Goal: Transaction & Acquisition: Download file/media

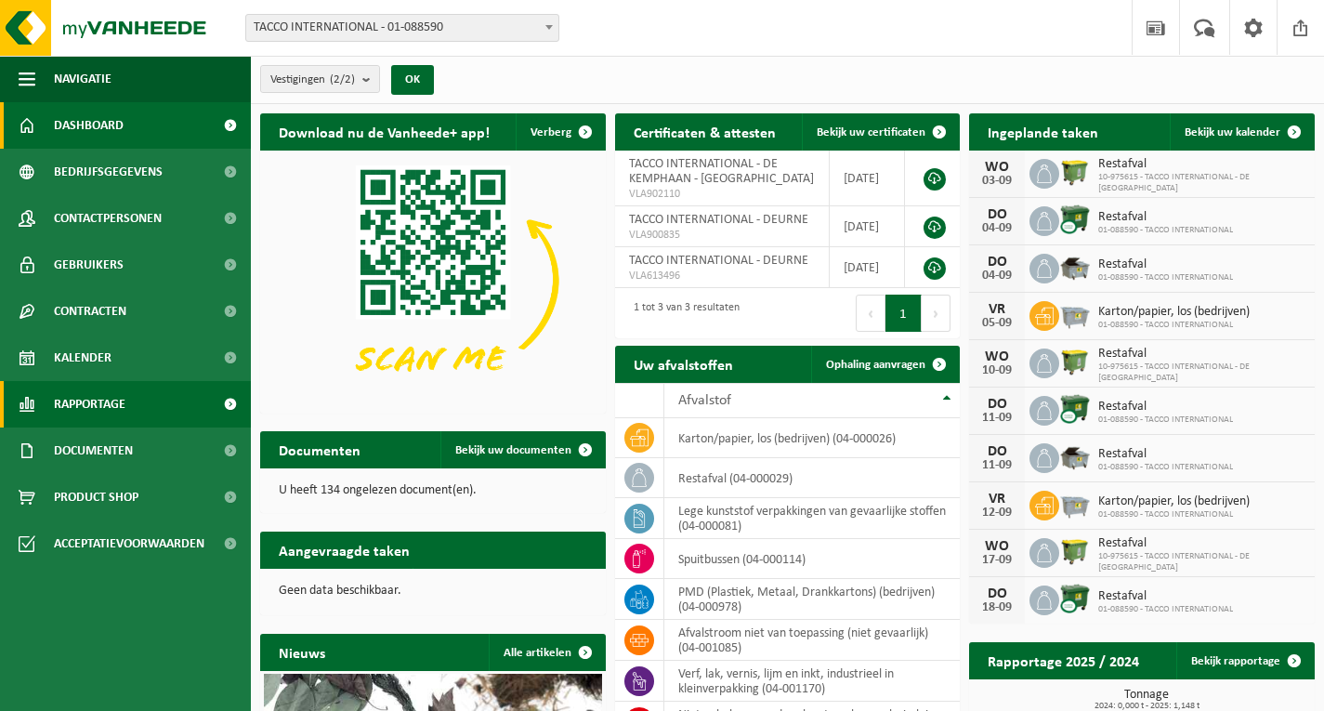
click at [171, 411] on link "Rapportage" at bounding box center [125, 404] width 251 height 46
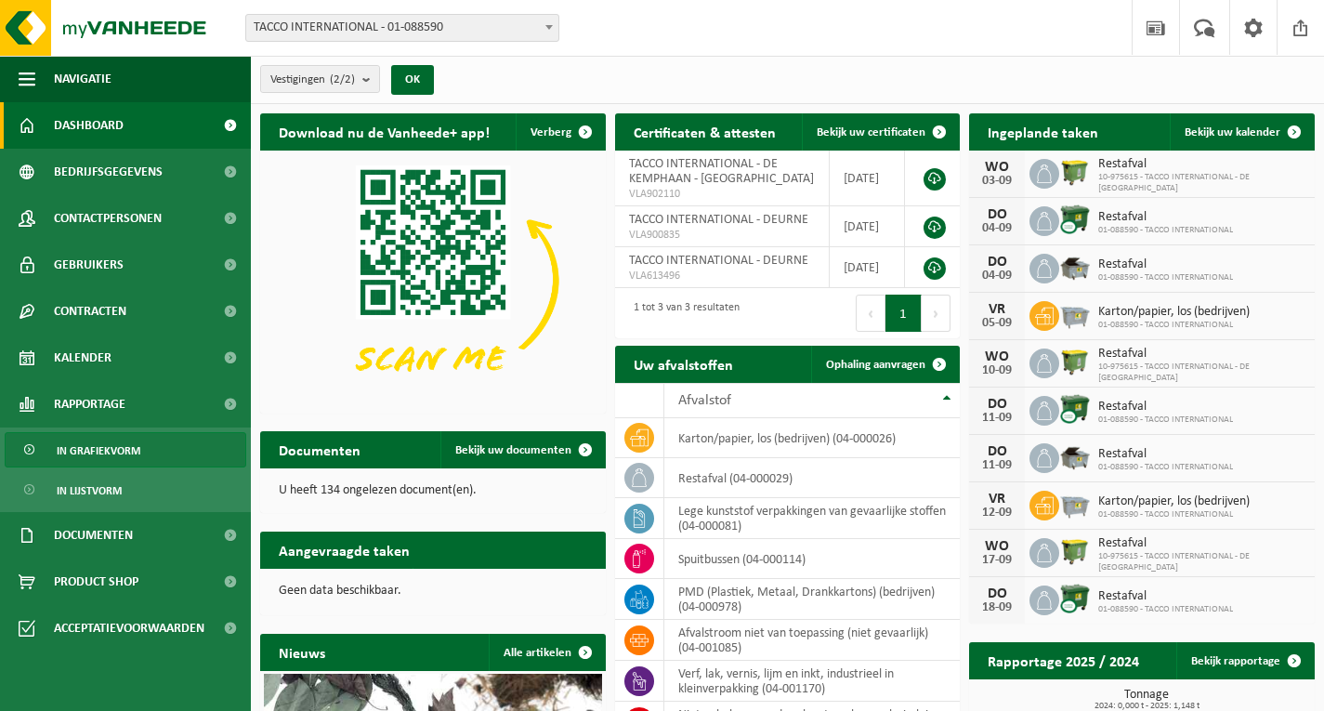
click at [154, 448] on link "In grafiekvorm" at bounding box center [126, 449] width 242 height 35
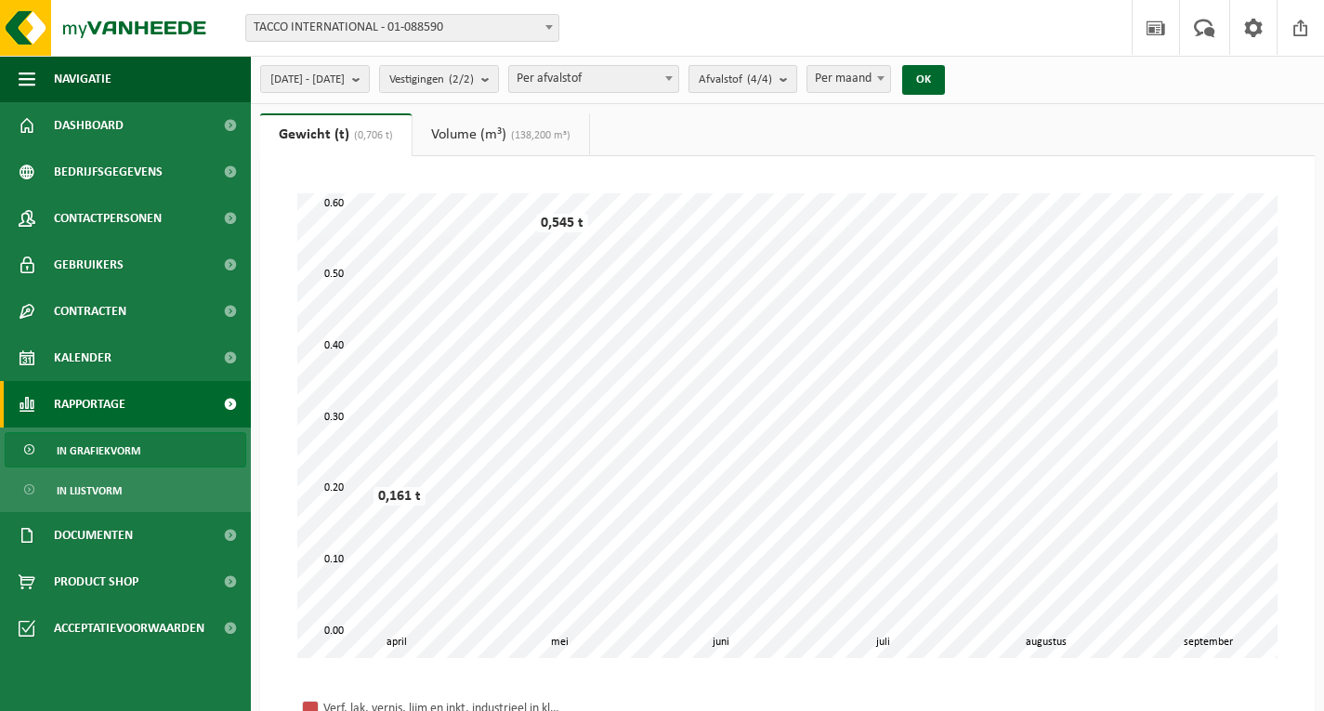
click at [772, 80] on count "(4/4)" at bounding box center [759, 79] width 25 height 12
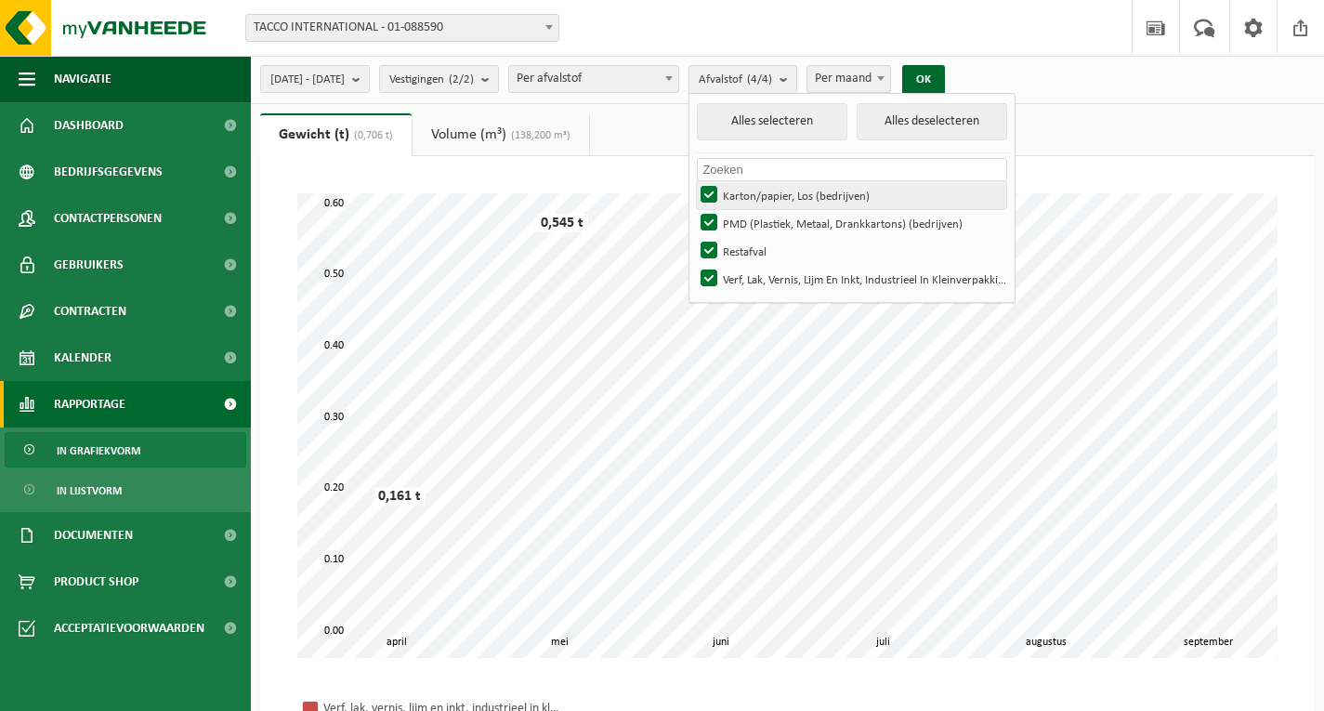
click at [765, 192] on label "Karton/papier, Los (bedrijven)" at bounding box center [851, 195] width 309 height 28
click at [694, 181] on input "Karton/papier, Los (bedrijven)" at bounding box center [693, 180] width 1 height 1
checkbox input "false"
click at [757, 242] on label "Restafval" at bounding box center [851, 251] width 309 height 28
click at [694, 237] on input "Restafval" at bounding box center [693, 236] width 1 height 1
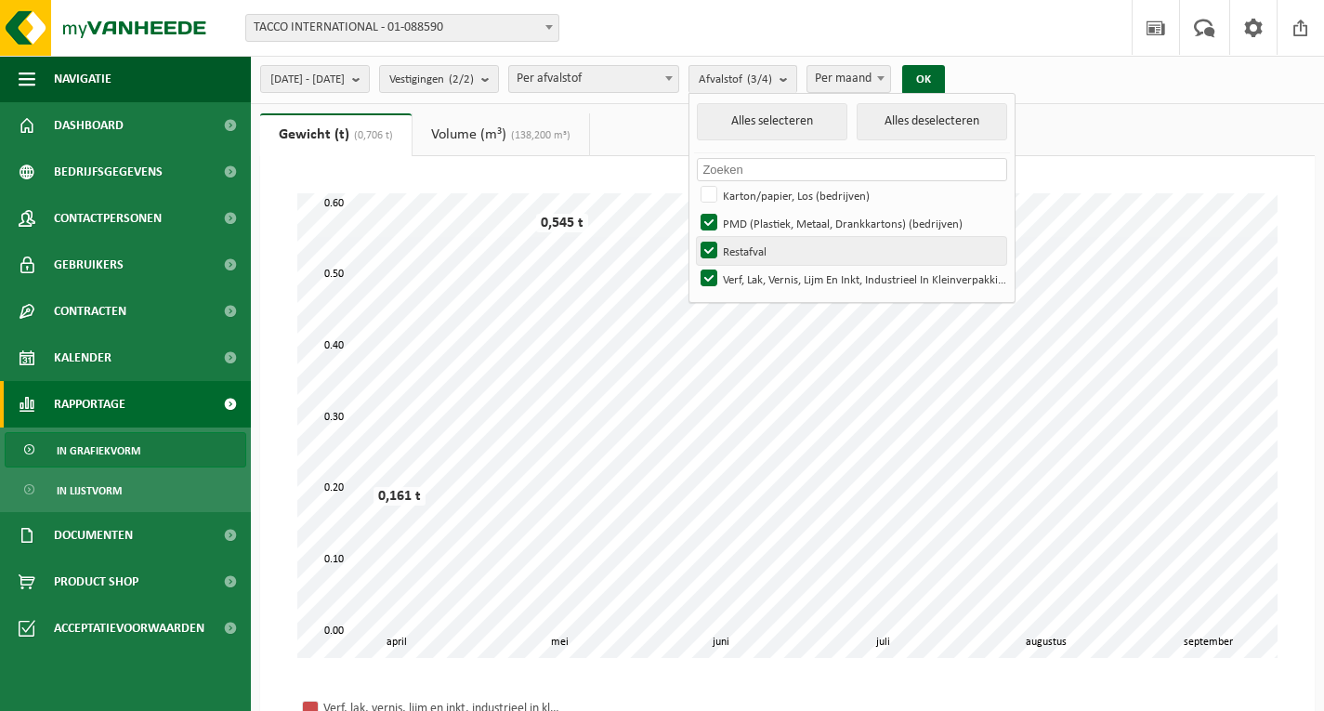
checkbox input "false"
click at [757, 274] on label "Verf, Lak, Vernis, Lijm En Inkt, Industrieel In Kleinverpakking" at bounding box center [851, 279] width 309 height 28
click at [694, 265] on input "Verf, Lak, Vernis, Lijm En Inkt, Industrieel In Kleinverpakking" at bounding box center [693, 264] width 1 height 1
checkbox input "false"
click at [945, 76] on button "OK" at bounding box center [923, 80] width 43 height 30
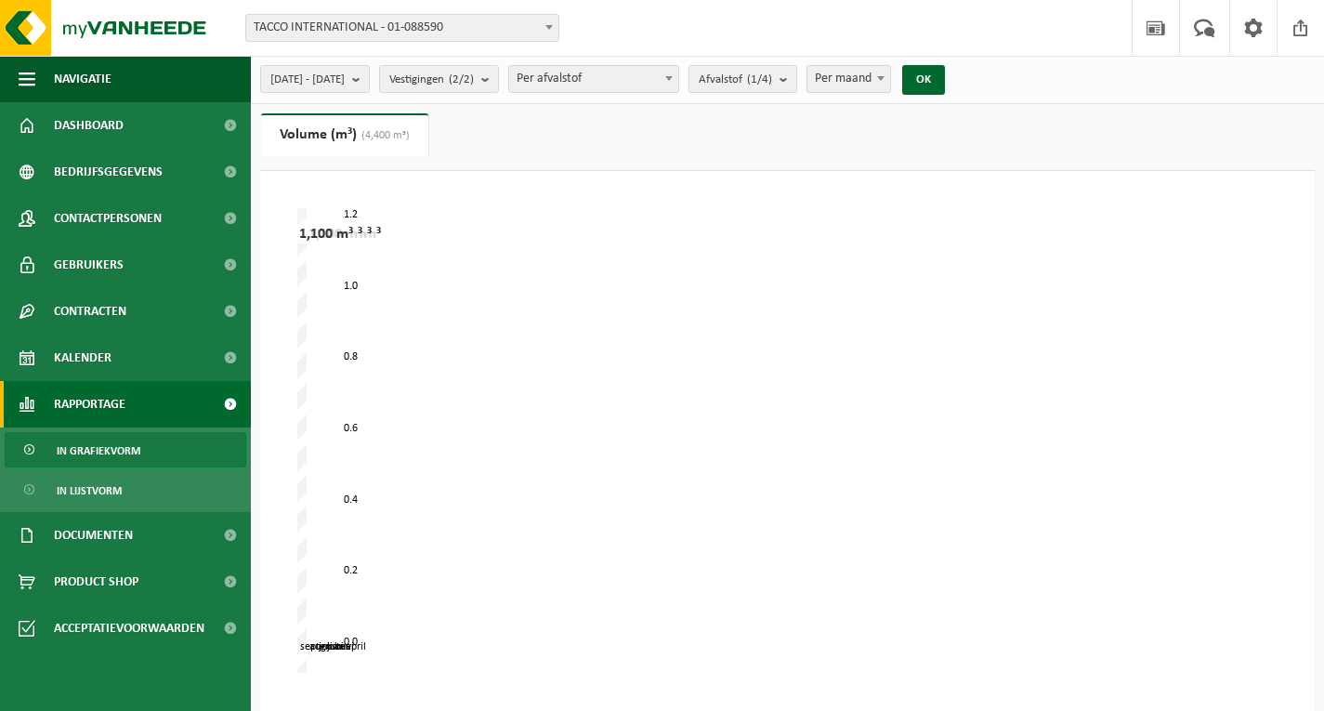
click at [890, 86] on span "Per maand" at bounding box center [849, 79] width 83 height 26
select select "3"
click at [945, 82] on button "OK" at bounding box center [923, 80] width 43 height 30
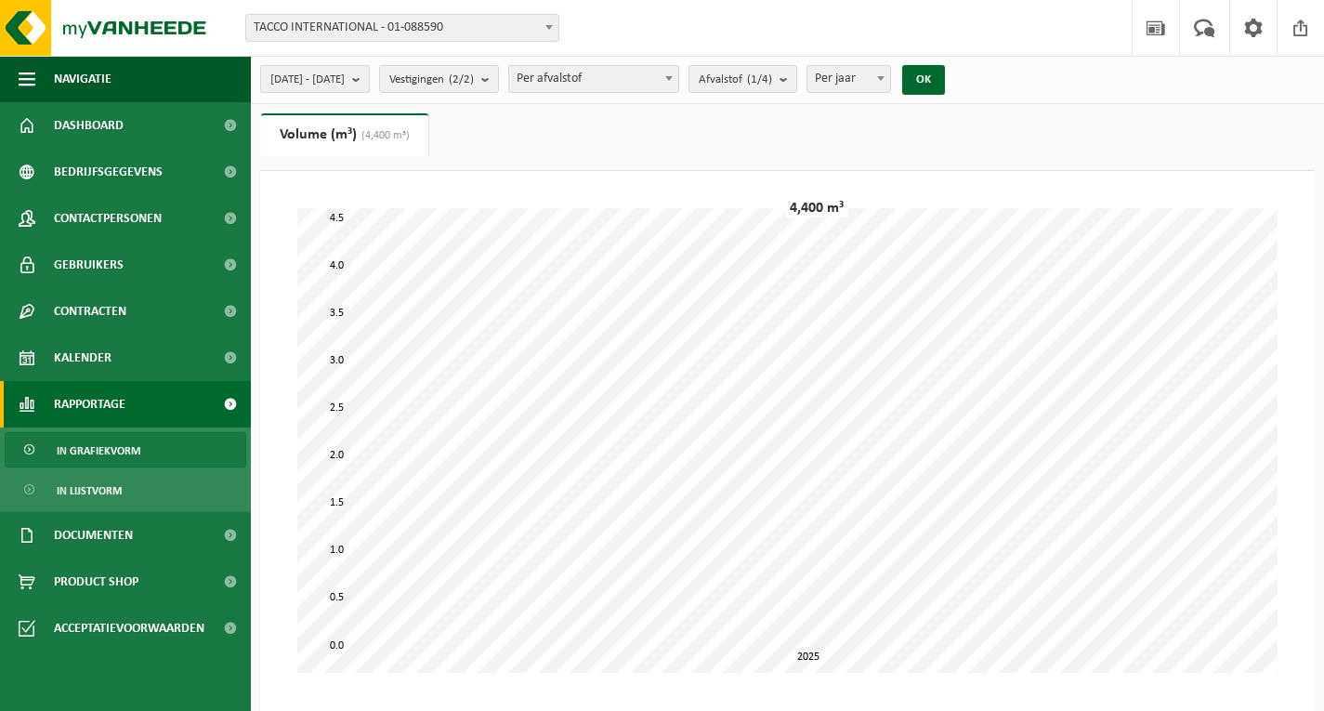
click at [370, 84] on button "2025-04-01 - 2025-09-03" at bounding box center [315, 79] width 110 height 28
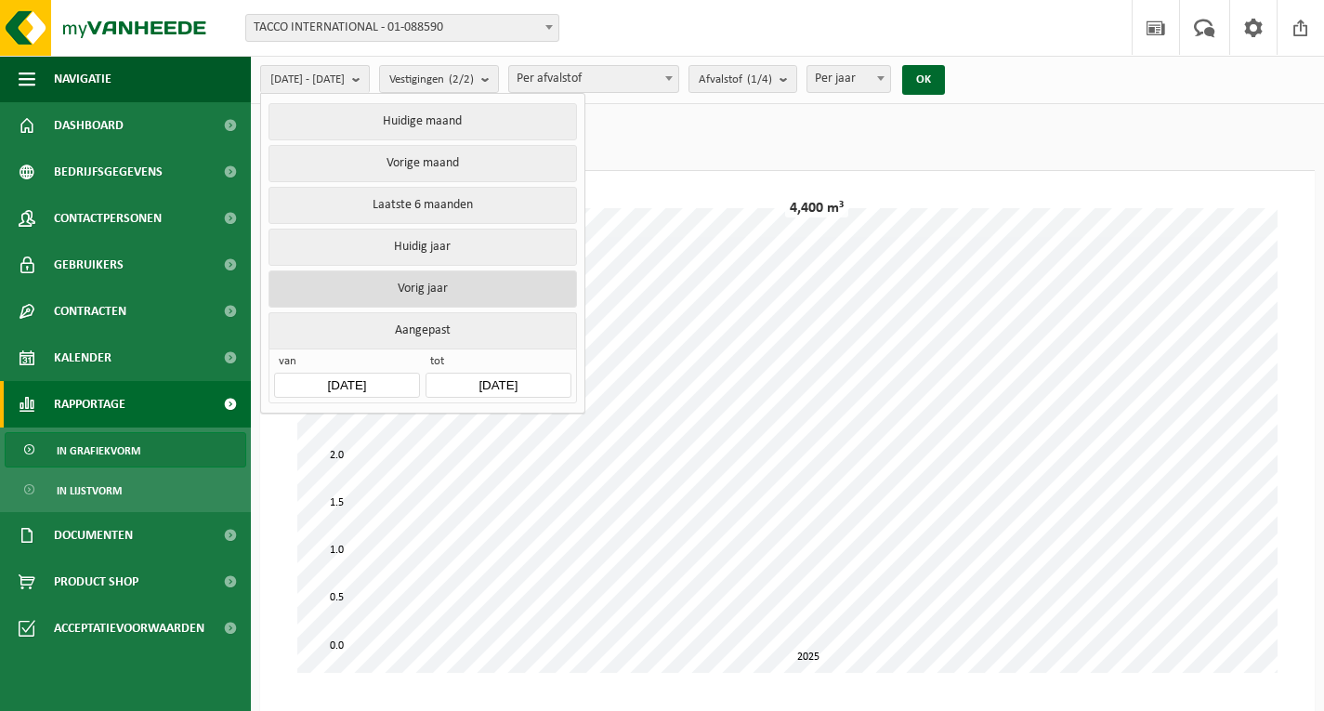
click at [454, 284] on button "Vorig jaar" at bounding box center [423, 288] width 308 height 37
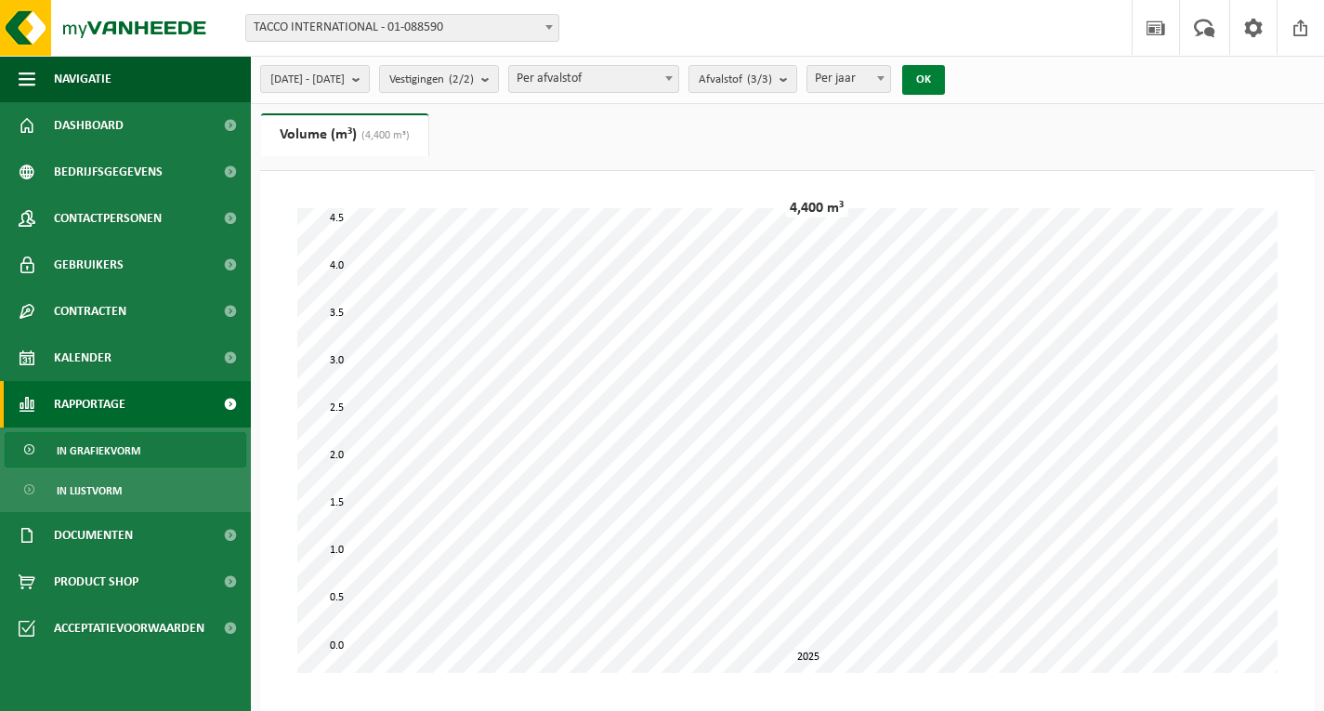
click at [945, 78] on button "OK" at bounding box center [923, 80] width 43 height 30
click at [797, 72] on b "submit" at bounding box center [788, 79] width 17 height 26
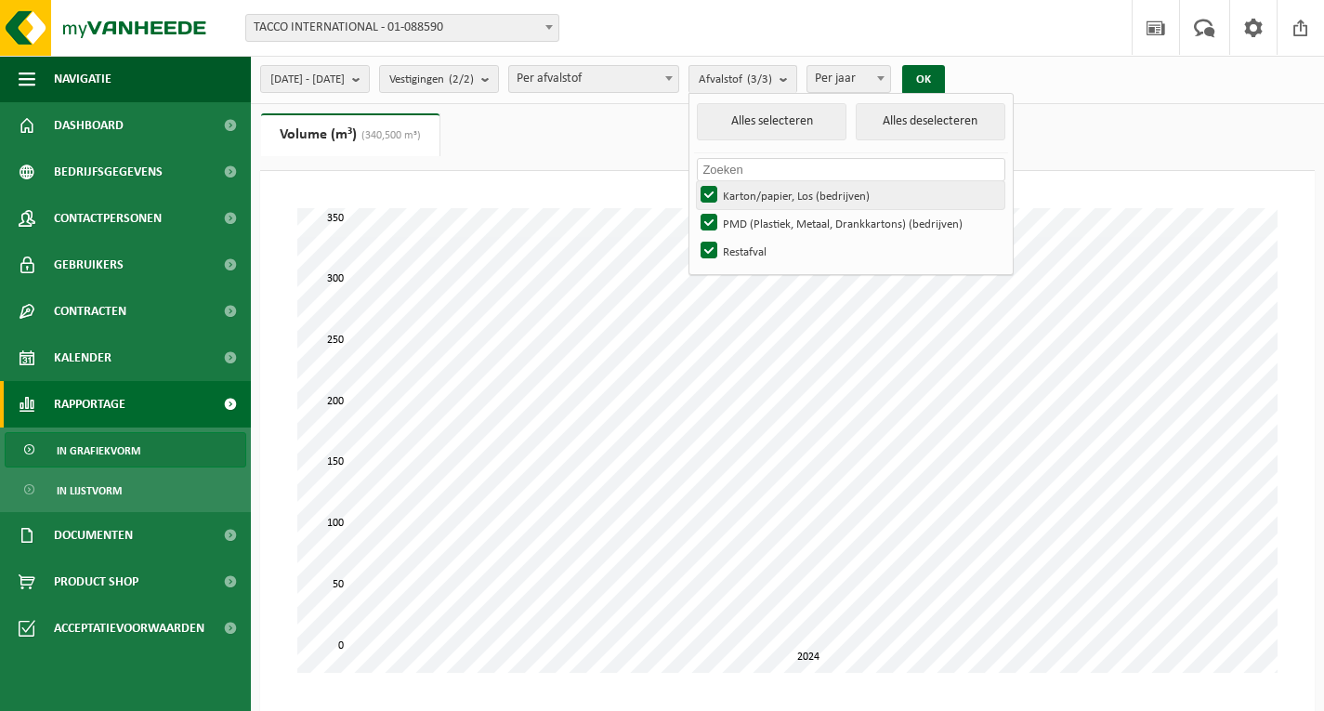
click at [804, 191] on label "Karton/papier, Los (bedrijven)" at bounding box center [851, 195] width 308 height 28
click at [694, 181] on input "Karton/papier, Los (bedrijven)" at bounding box center [693, 180] width 1 height 1
checkbox input "false"
click at [802, 244] on label "Restafval" at bounding box center [851, 251] width 308 height 28
click at [694, 237] on input "Restafval" at bounding box center [693, 236] width 1 height 1
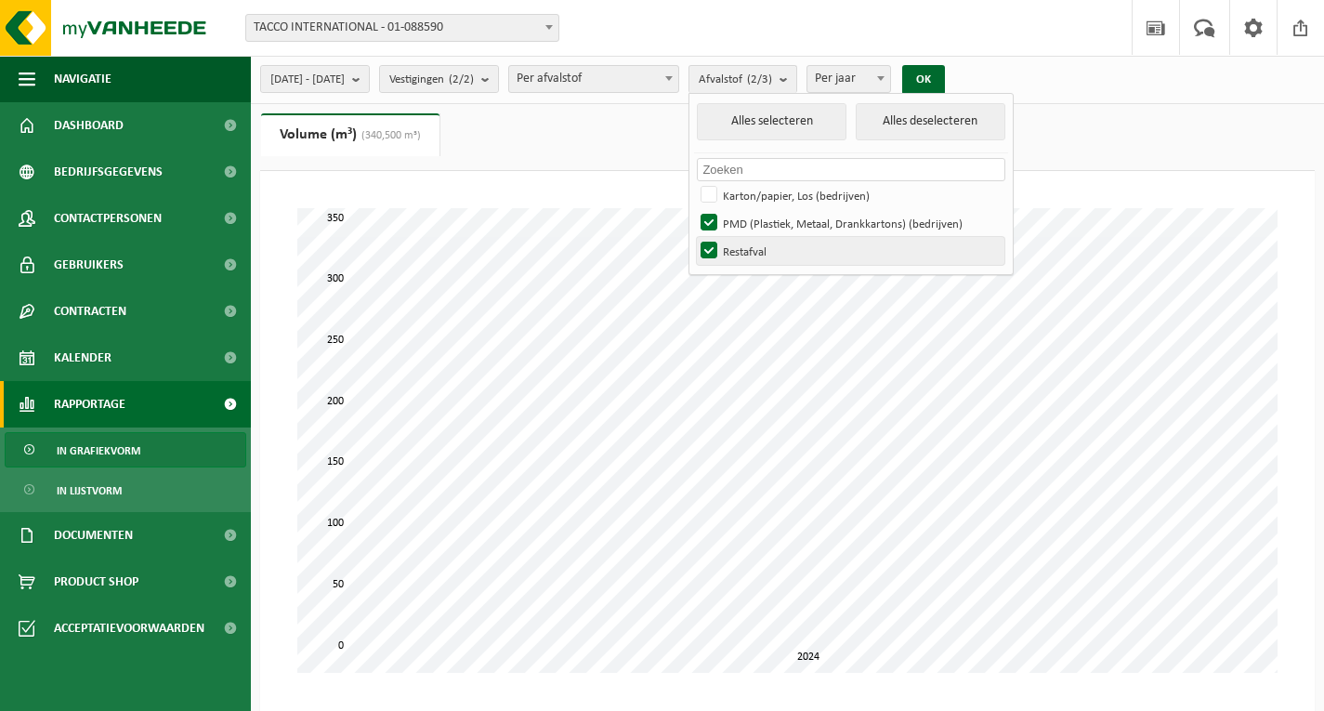
checkbox input "false"
click at [945, 86] on button "OK" at bounding box center [923, 80] width 43 height 30
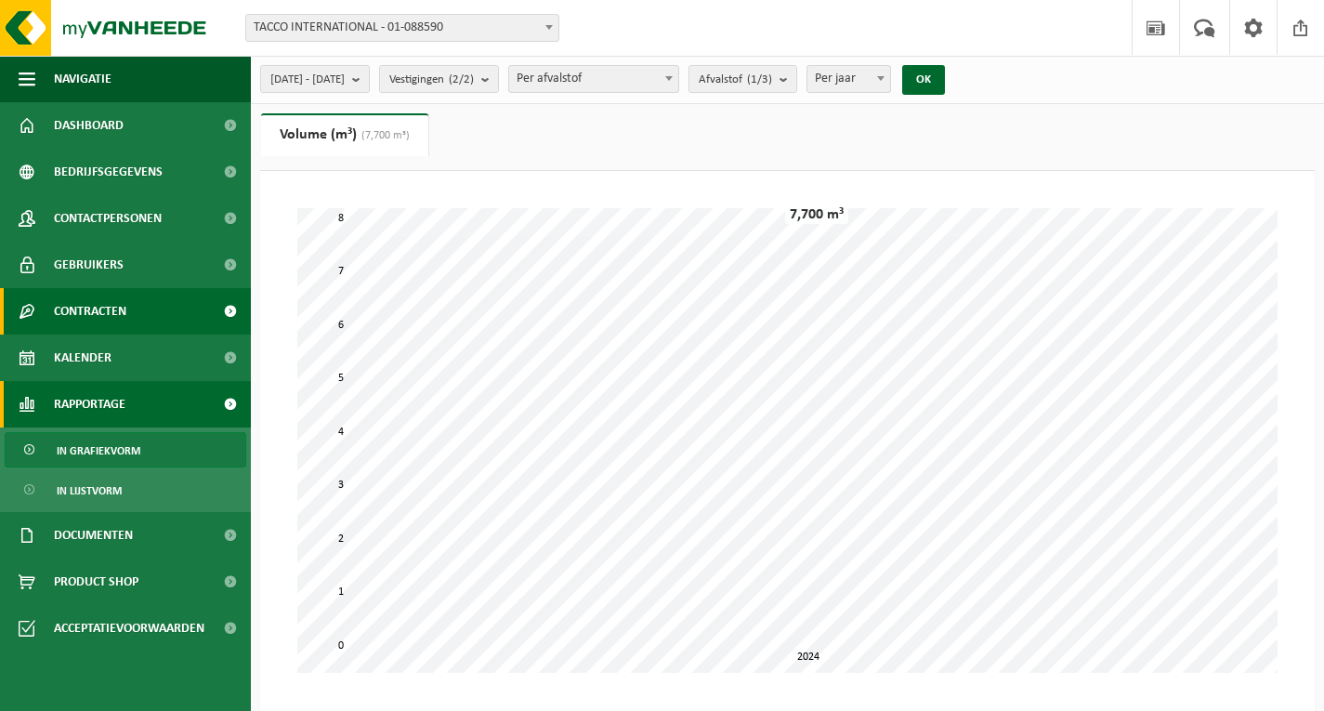
click at [172, 309] on link "Contracten" at bounding box center [125, 311] width 251 height 46
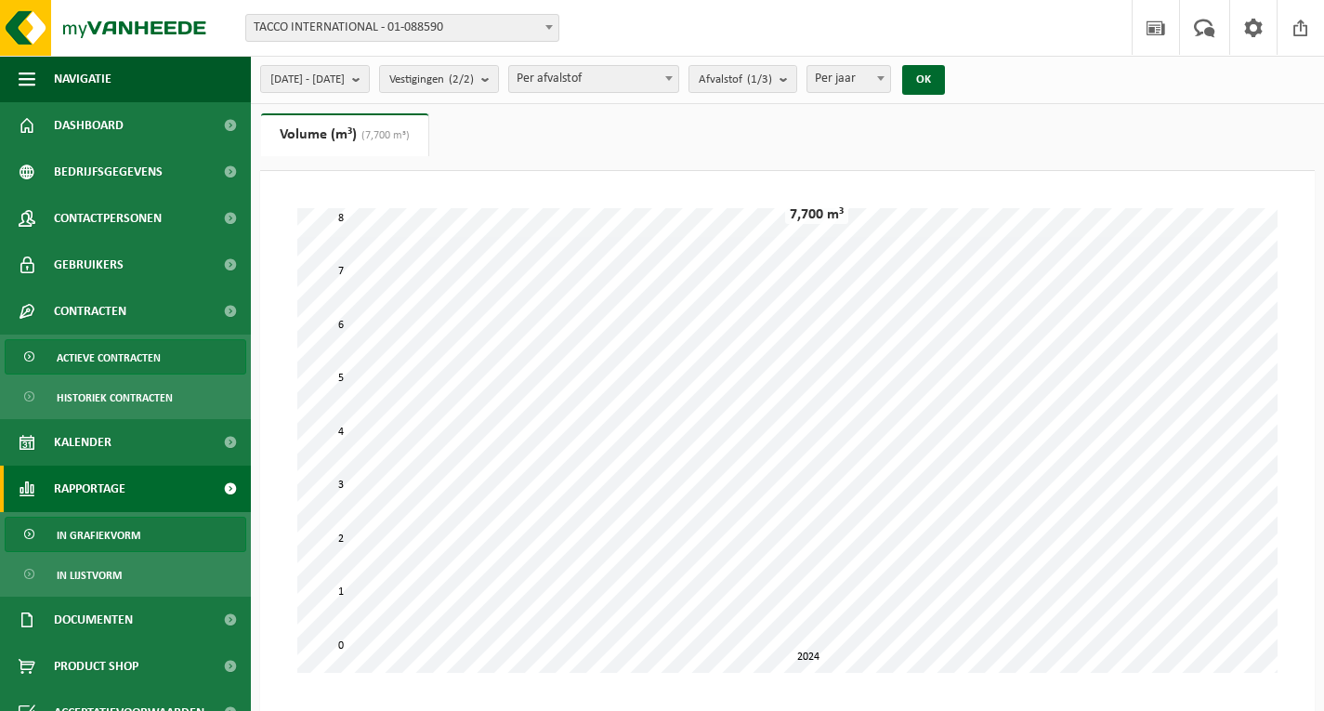
click at [159, 354] on span "Actieve contracten" at bounding box center [109, 357] width 104 height 35
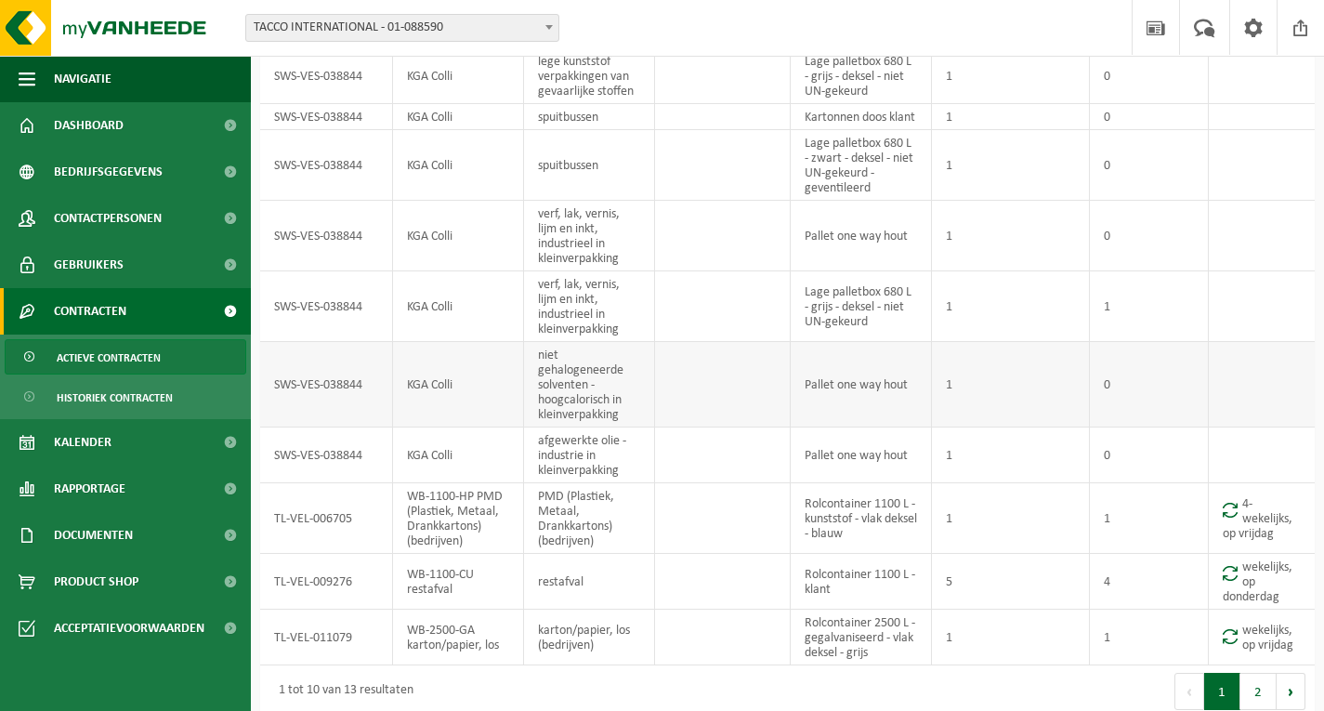
scroll to position [202, 0]
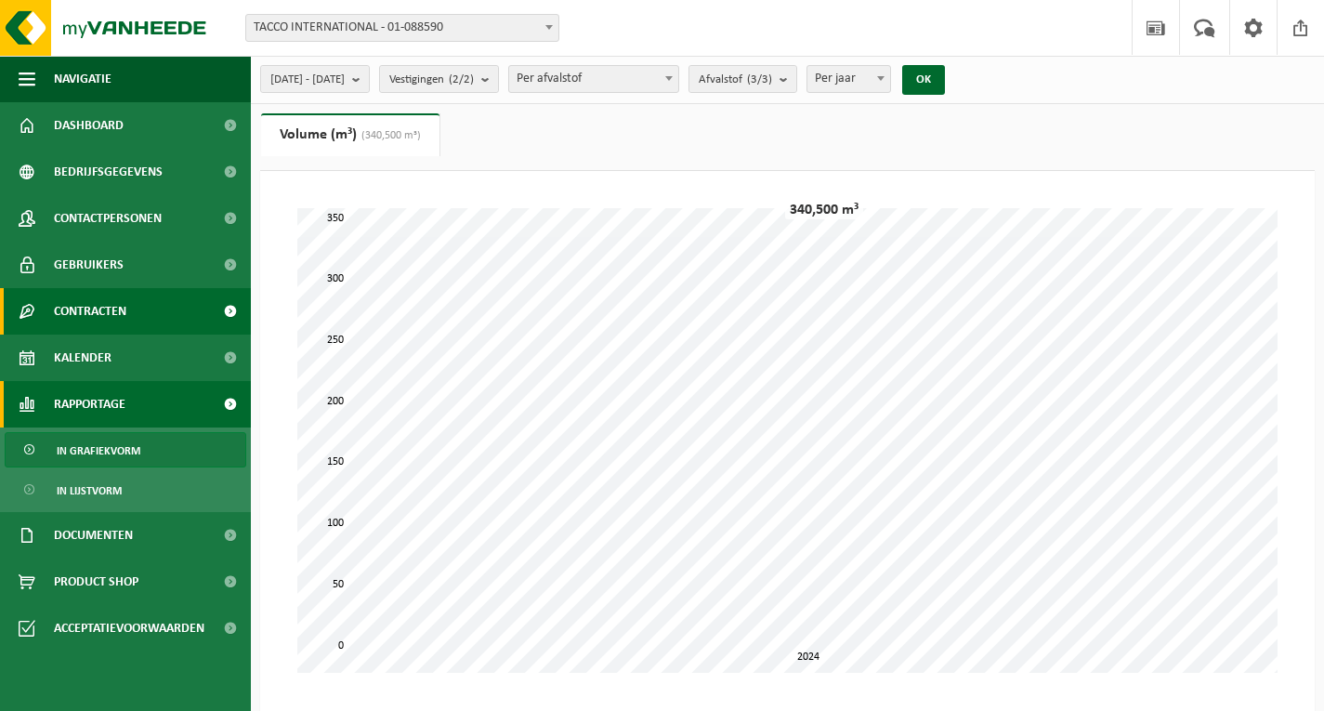
click at [165, 317] on link "Contracten" at bounding box center [125, 311] width 251 height 46
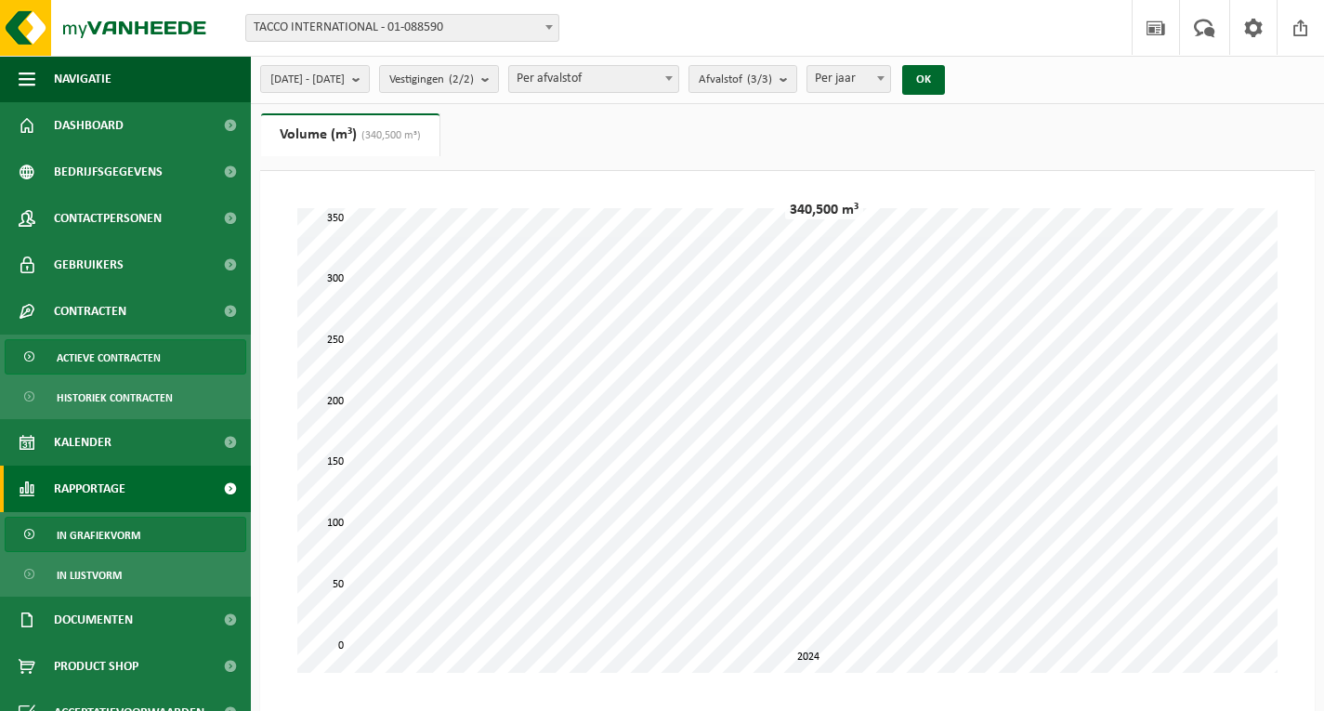
click at [151, 349] on span "Actieve contracten" at bounding box center [109, 357] width 104 height 35
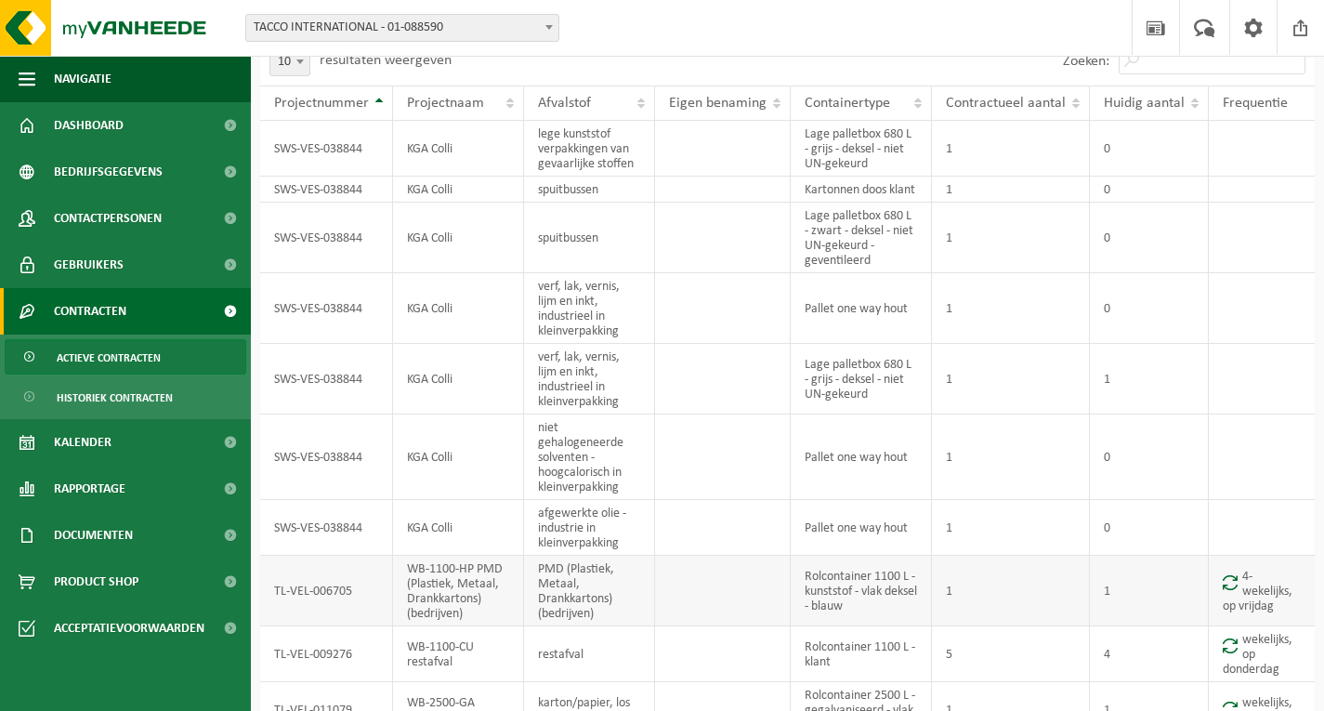
scroll to position [202, 0]
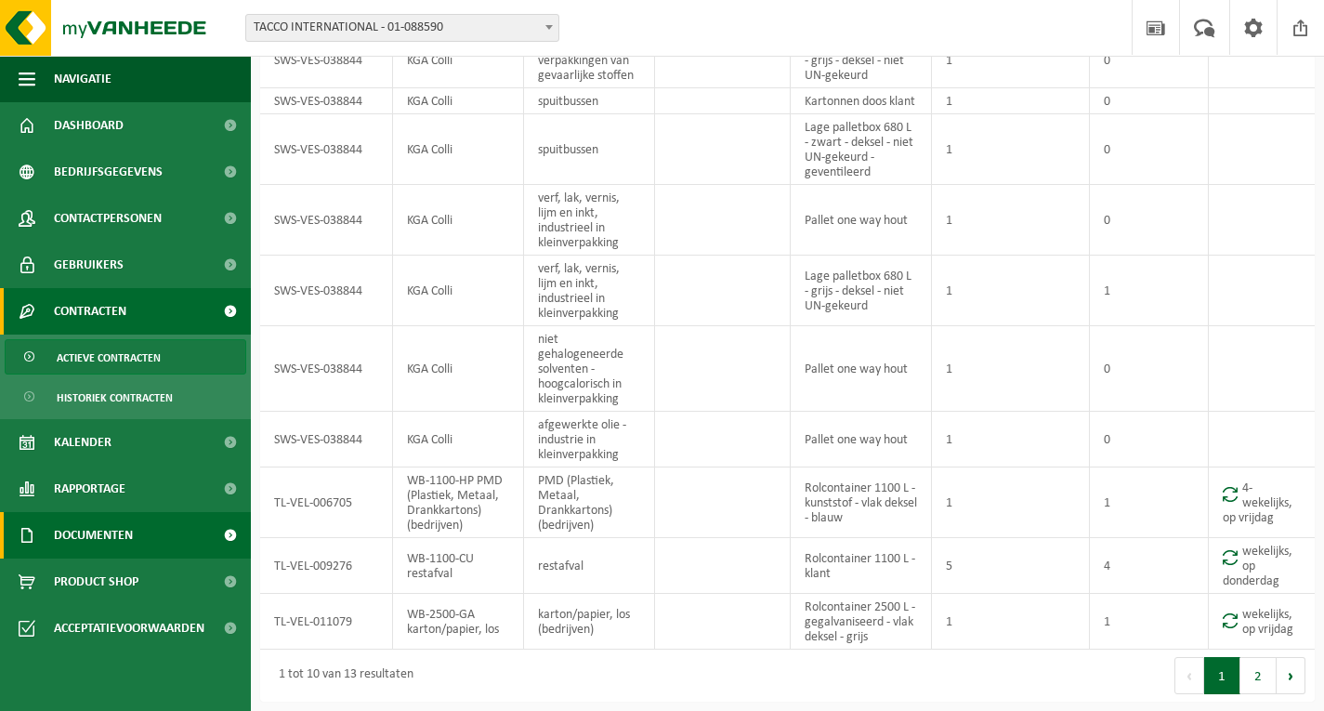
click at [187, 535] on link "Documenten" at bounding box center [125, 535] width 251 height 46
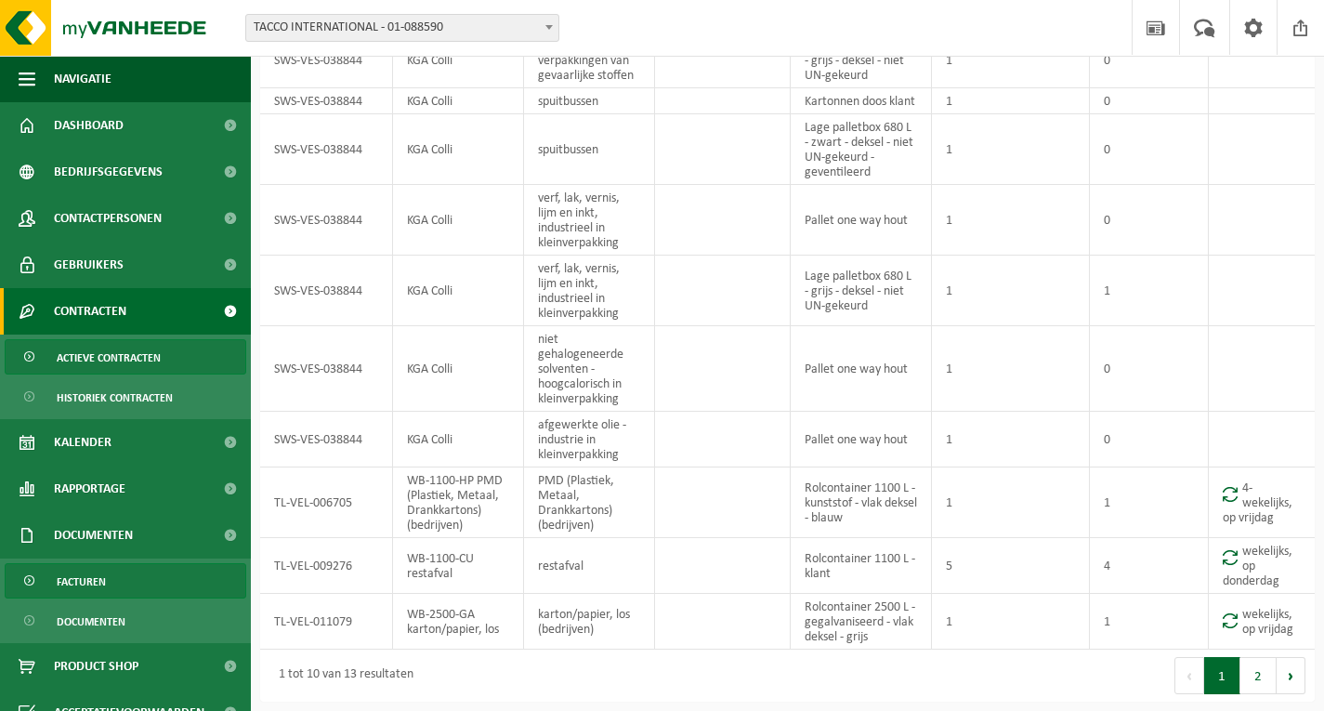
click at [124, 590] on link "Facturen" at bounding box center [126, 580] width 242 height 35
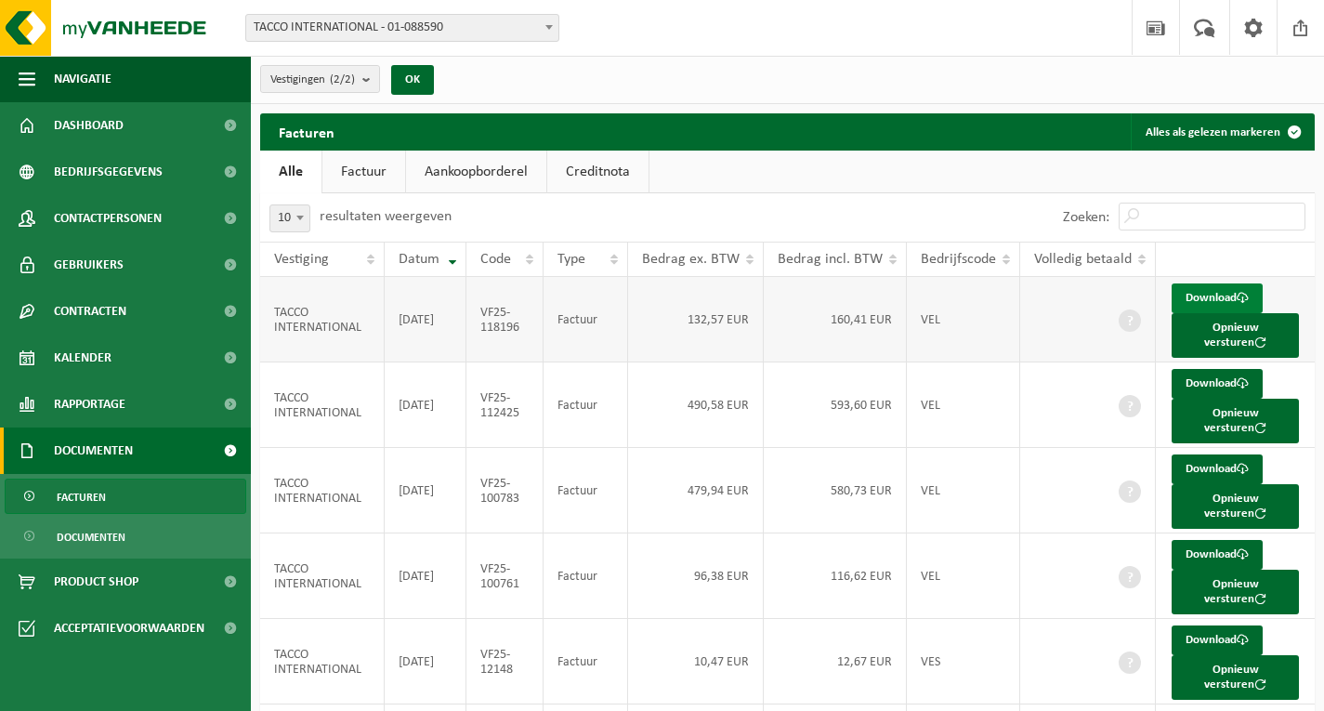
click at [1216, 290] on link "Download" at bounding box center [1217, 298] width 91 height 30
click at [1204, 370] on link "Download" at bounding box center [1217, 384] width 91 height 30
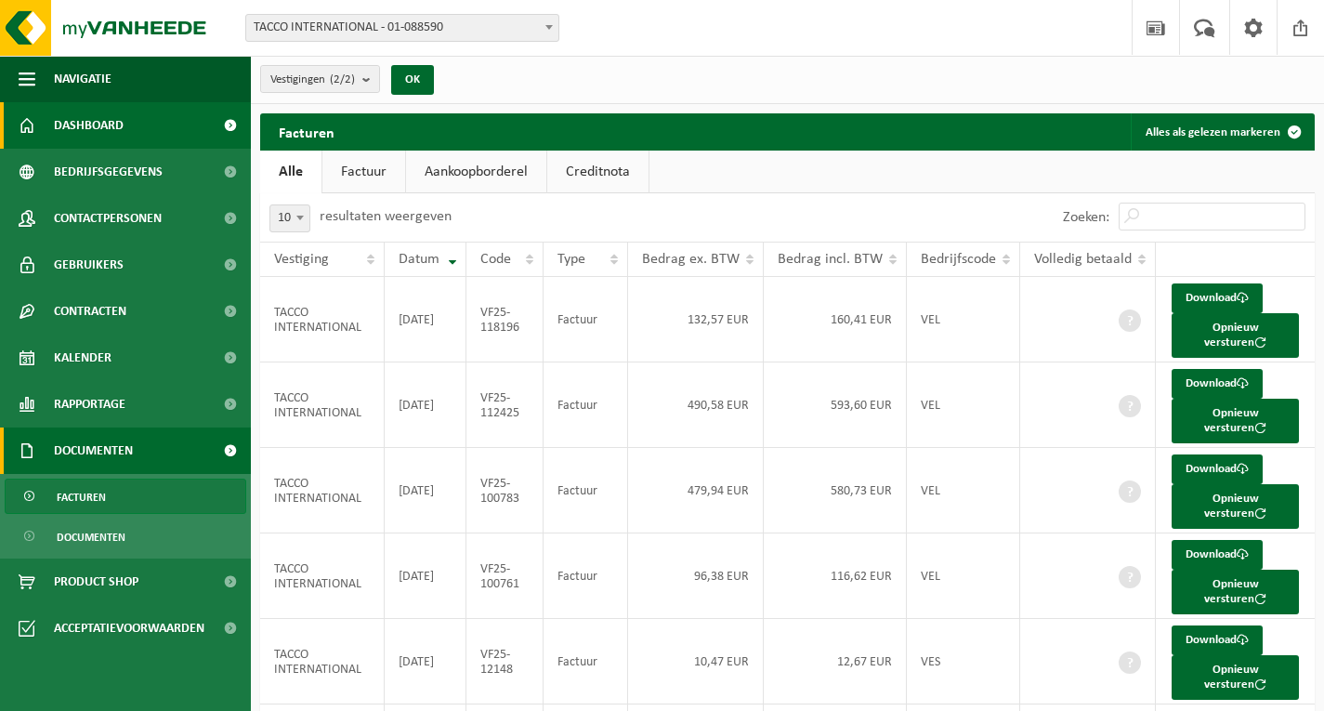
click at [111, 121] on span "Dashboard" at bounding box center [89, 125] width 70 height 46
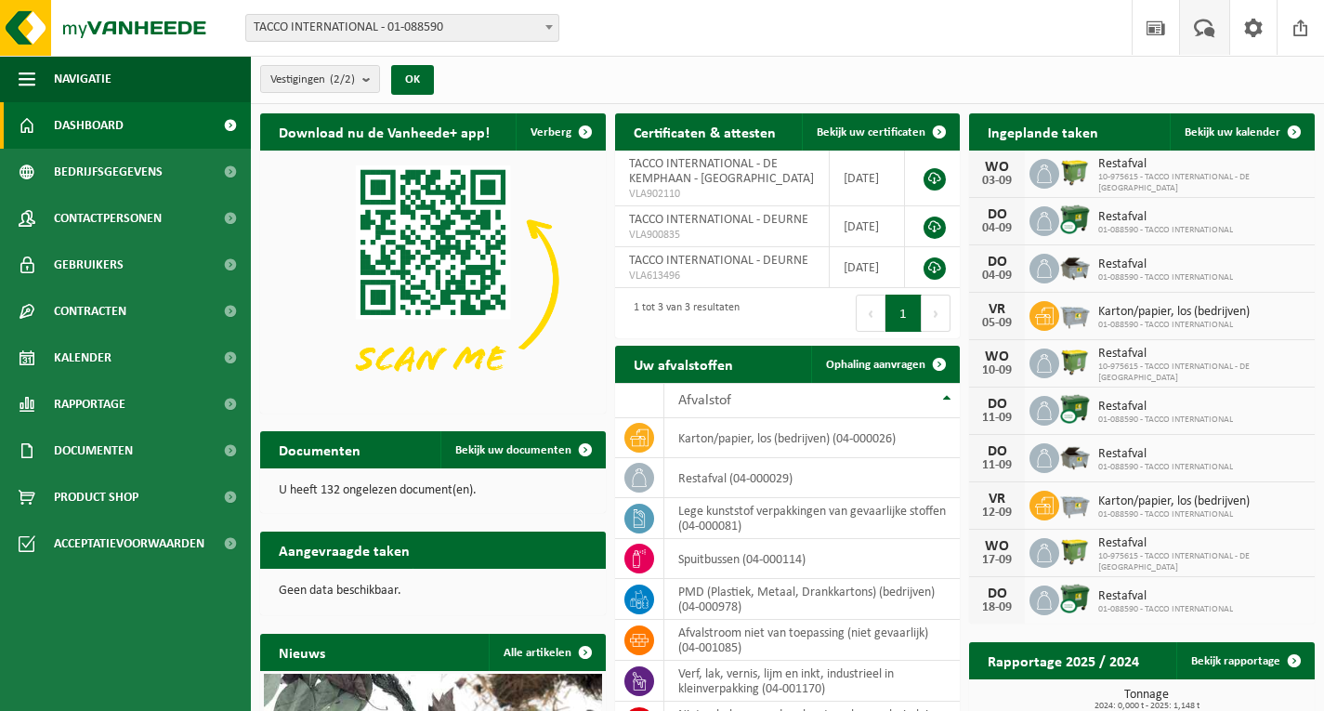
click at [1217, 21] on span at bounding box center [1205, 27] width 31 height 55
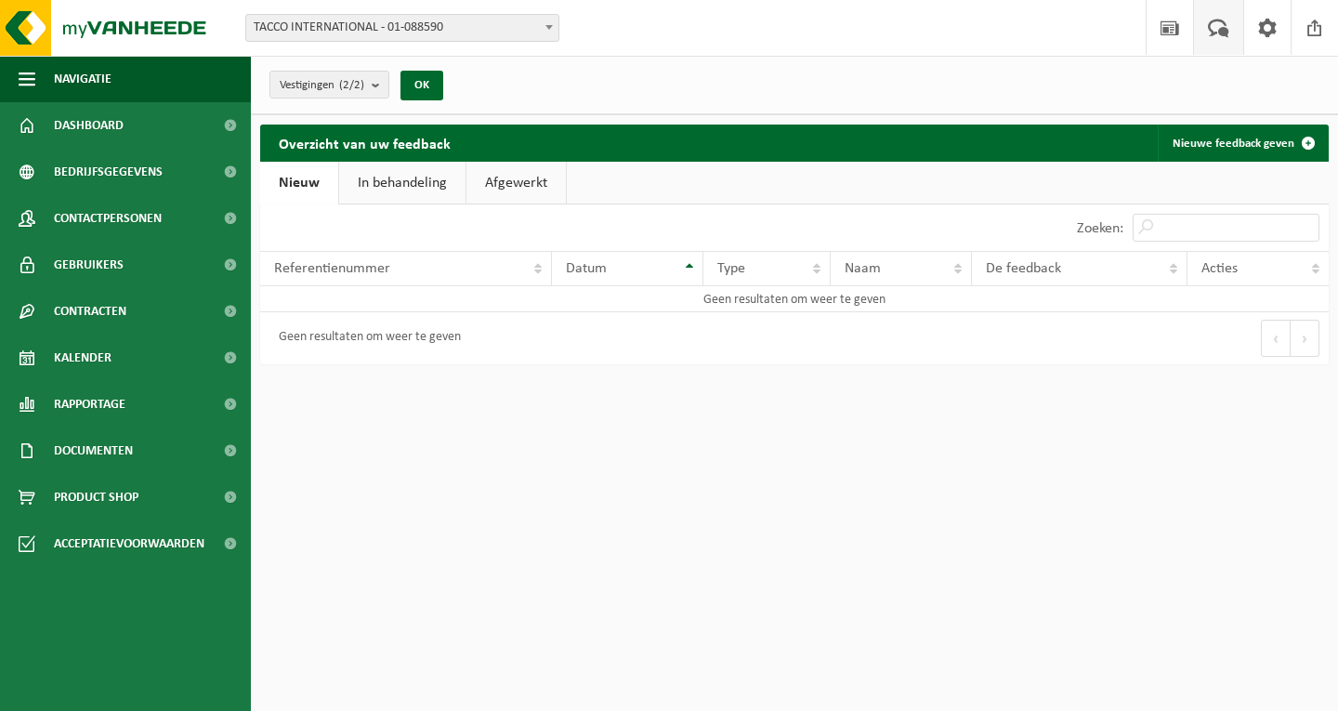
click at [196, 695] on ul "Navigatie Nieuws Uw feedback Afmelden Dashboard Bedrijfsgegevens Contactpersone…" at bounding box center [125, 383] width 251 height 655
click at [148, 210] on span "Contactpersonen" at bounding box center [108, 218] width 108 height 46
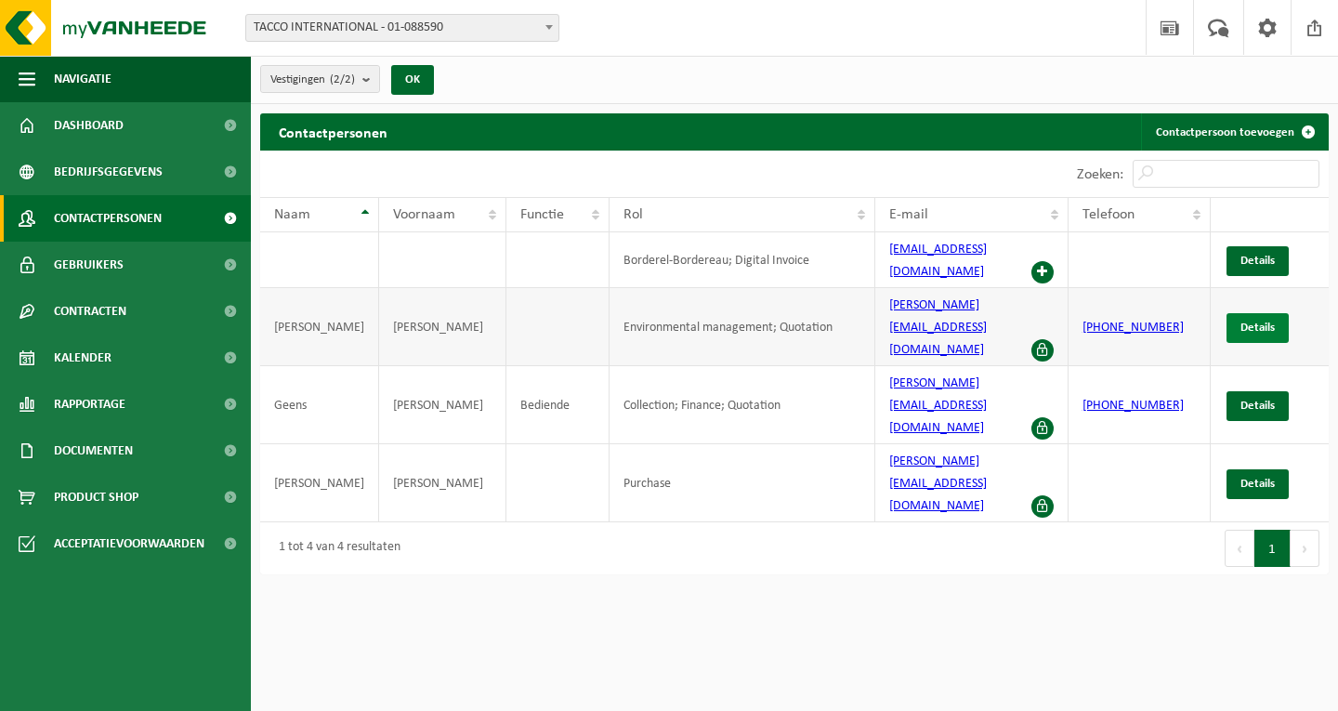
click at [1257, 322] on span "Details" at bounding box center [1258, 328] width 34 height 12
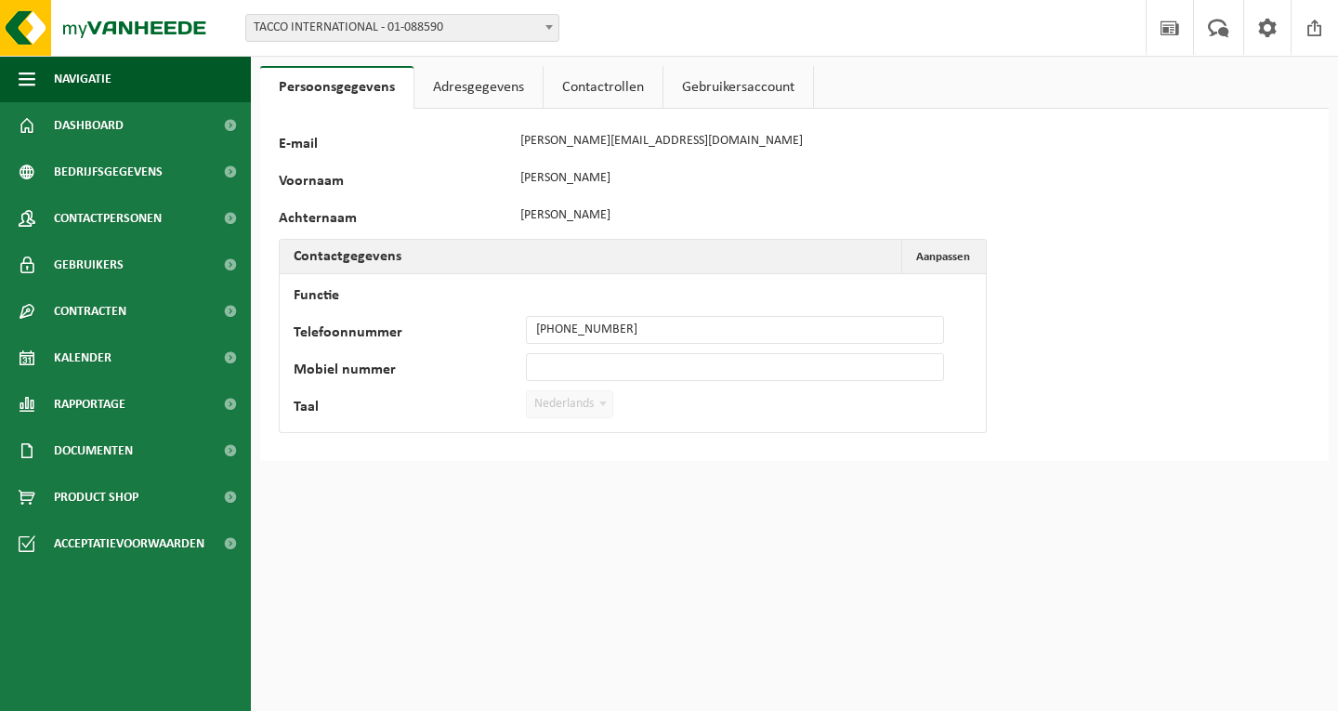
click at [472, 88] on link "Adresgegevens" at bounding box center [479, 87] width 128 height 43
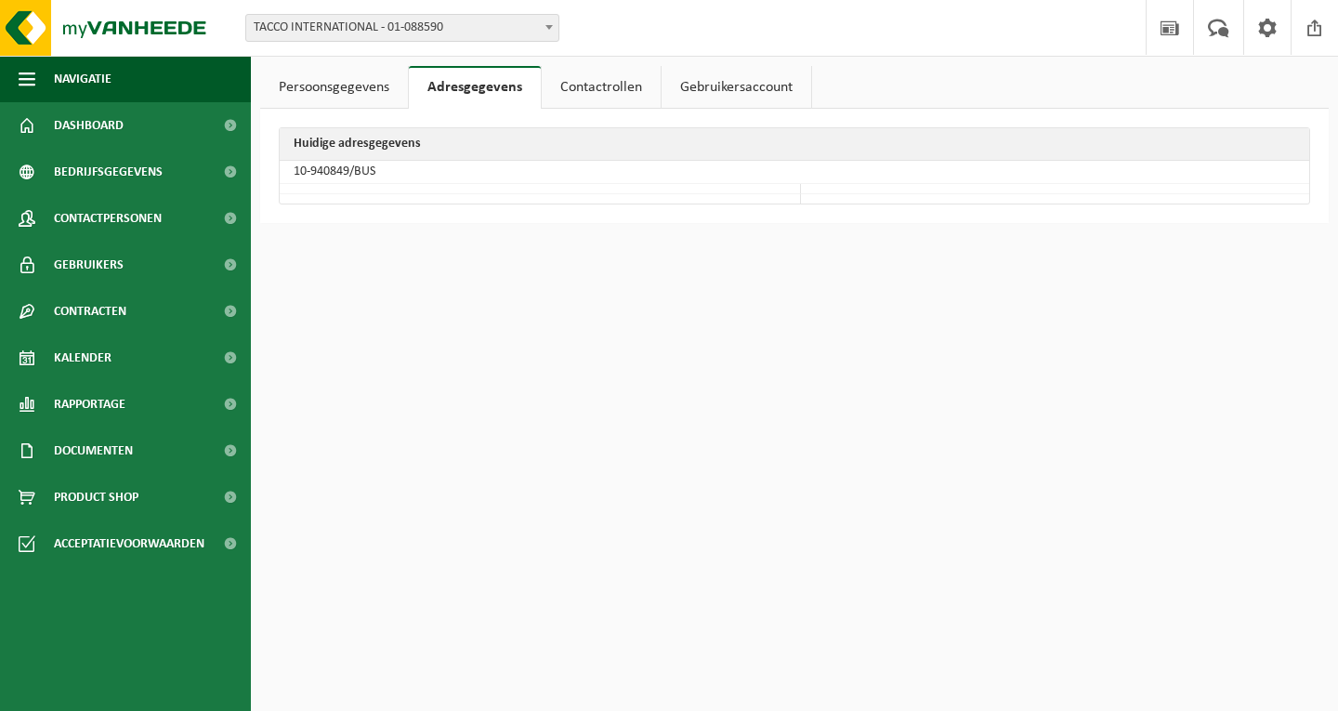
click at [746, 83] on link "Gebruikersaccount" at bounding box center [737, 87] width 150 height 43
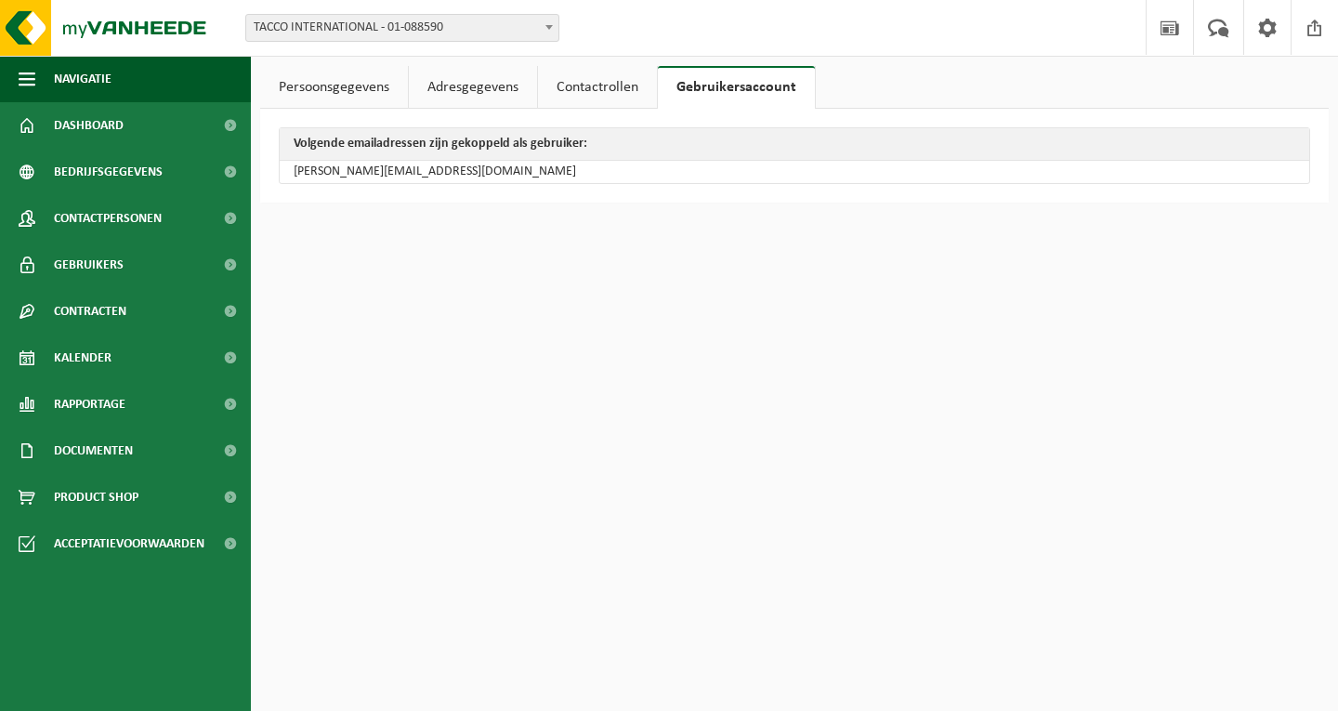
click at [580, 85] on link "Contactrollen" at bounding box center [597, 87] width 119 height 43
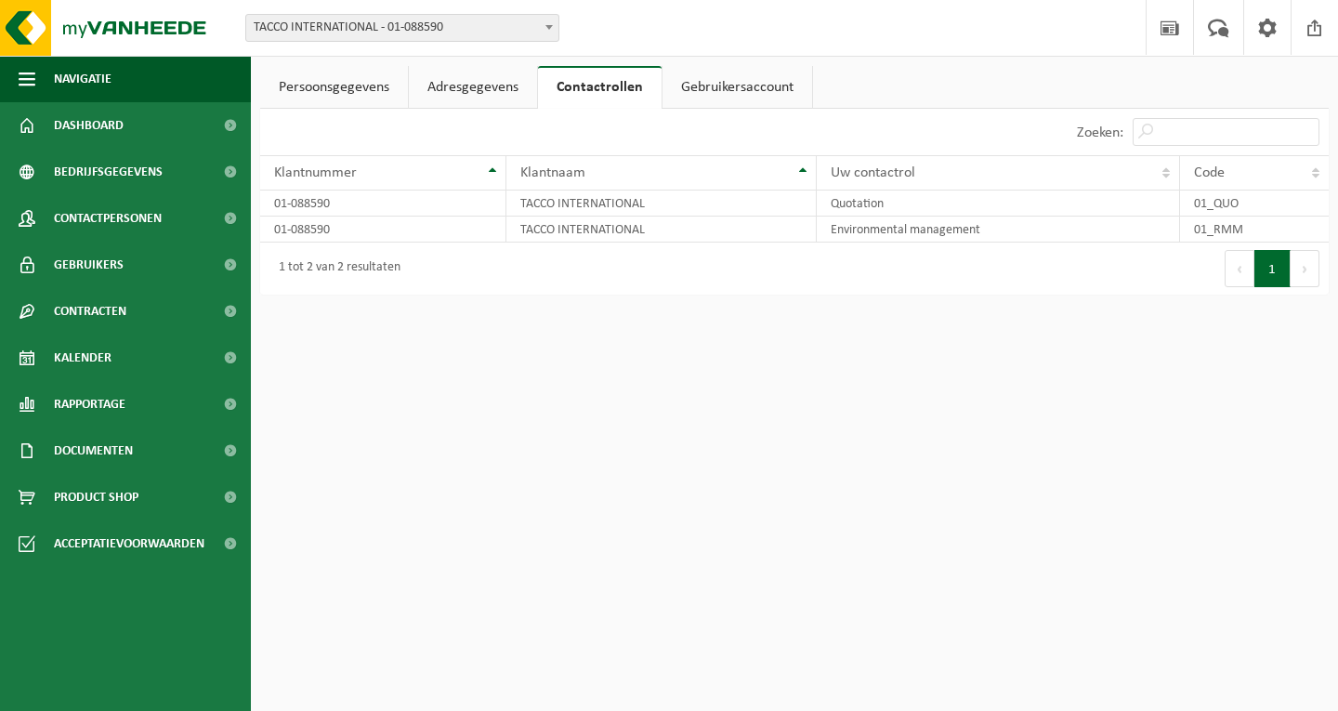
click at [495, 85] on link "Adresgegevens" at bounding box center [473, 87] width 128 height 43
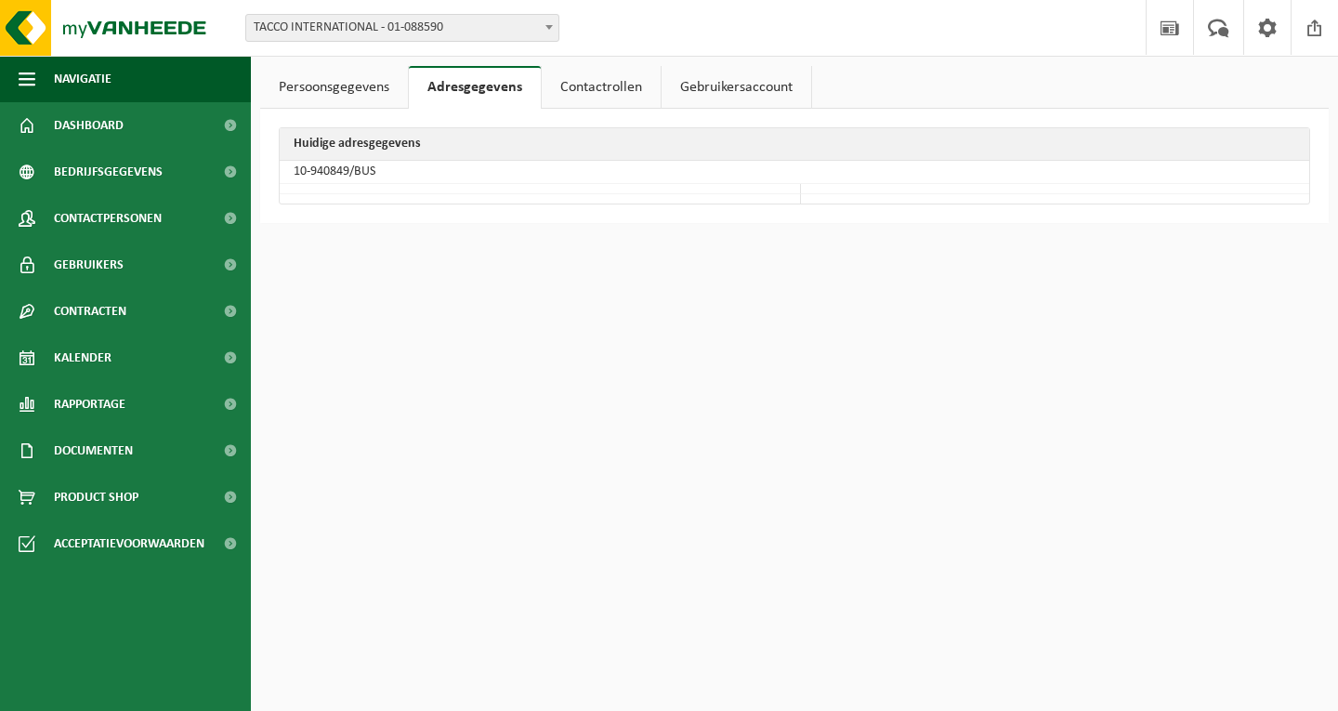
click at [369, 77] on link "Persoonsgegevens" at bounding box center [334, 87] width 148 height 43
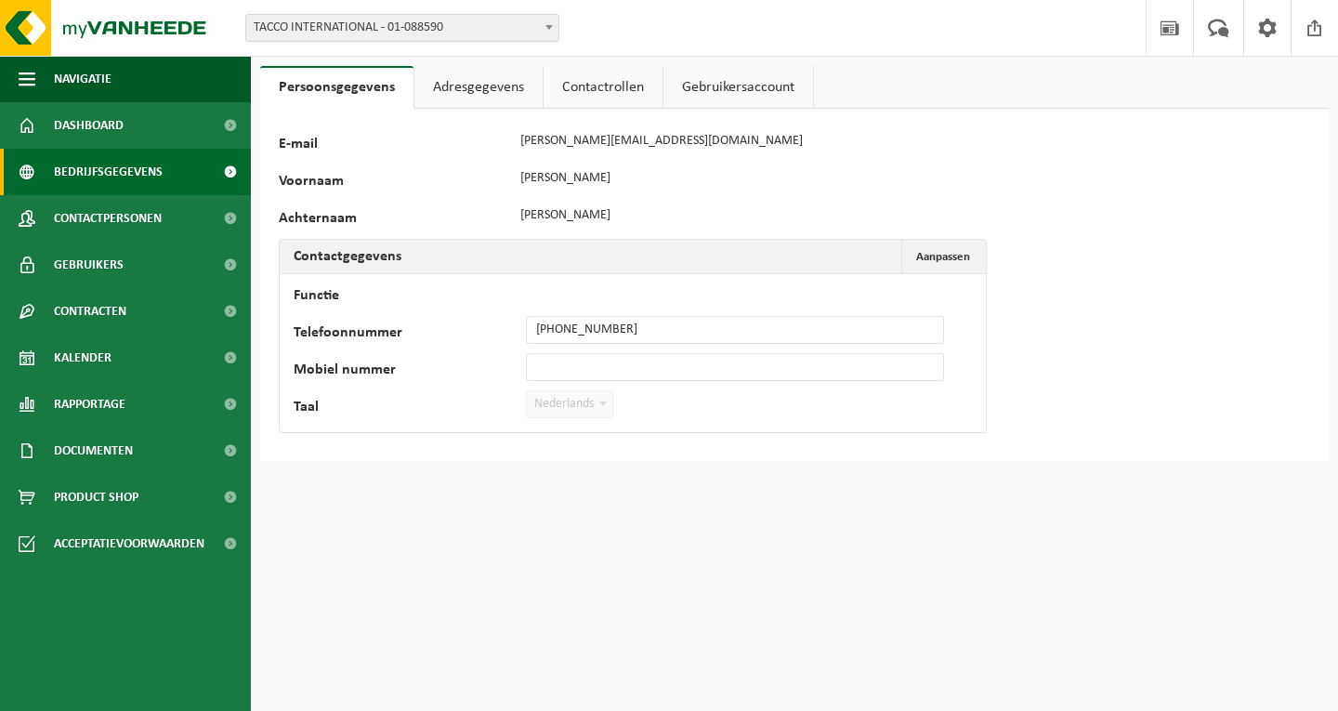
click at [151, 169] on span "Bedrijfsgegevens" at bounding box center [108, 172] width 109 height 46
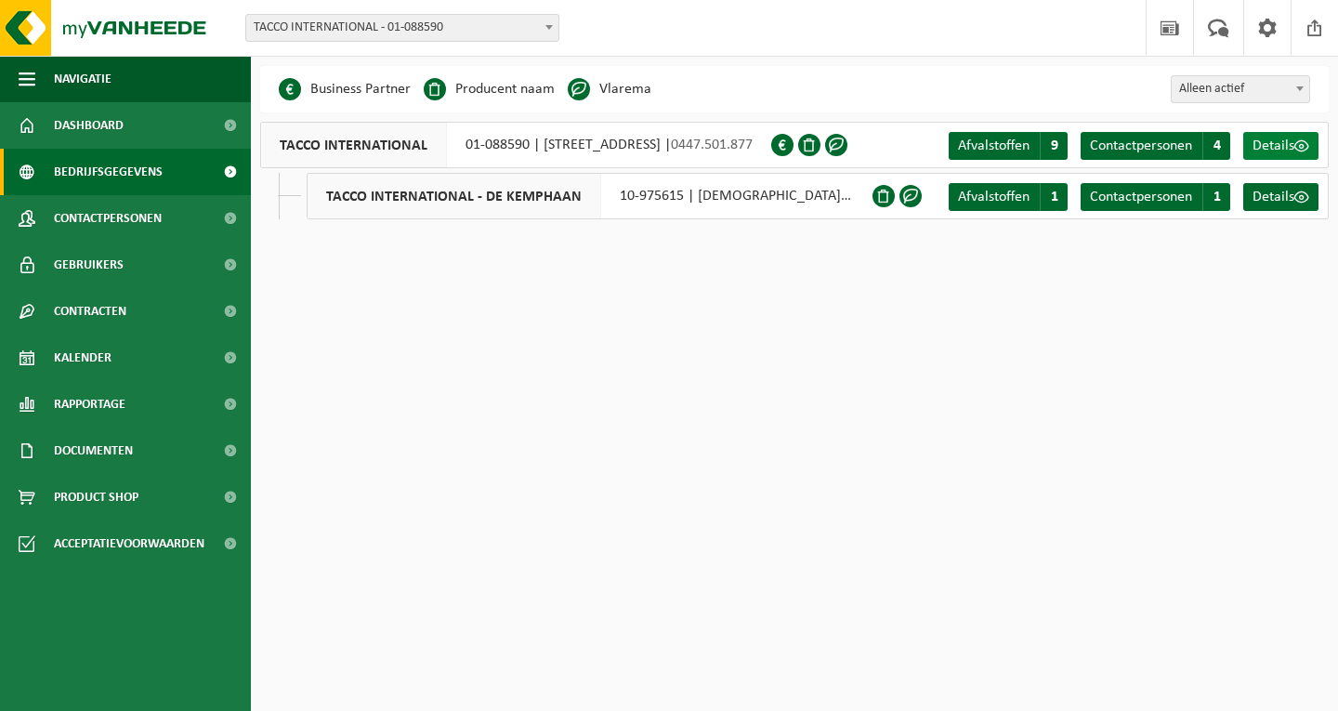
click at [1303, 146] on span at bounding box center [1302, 145] width 15 height 15
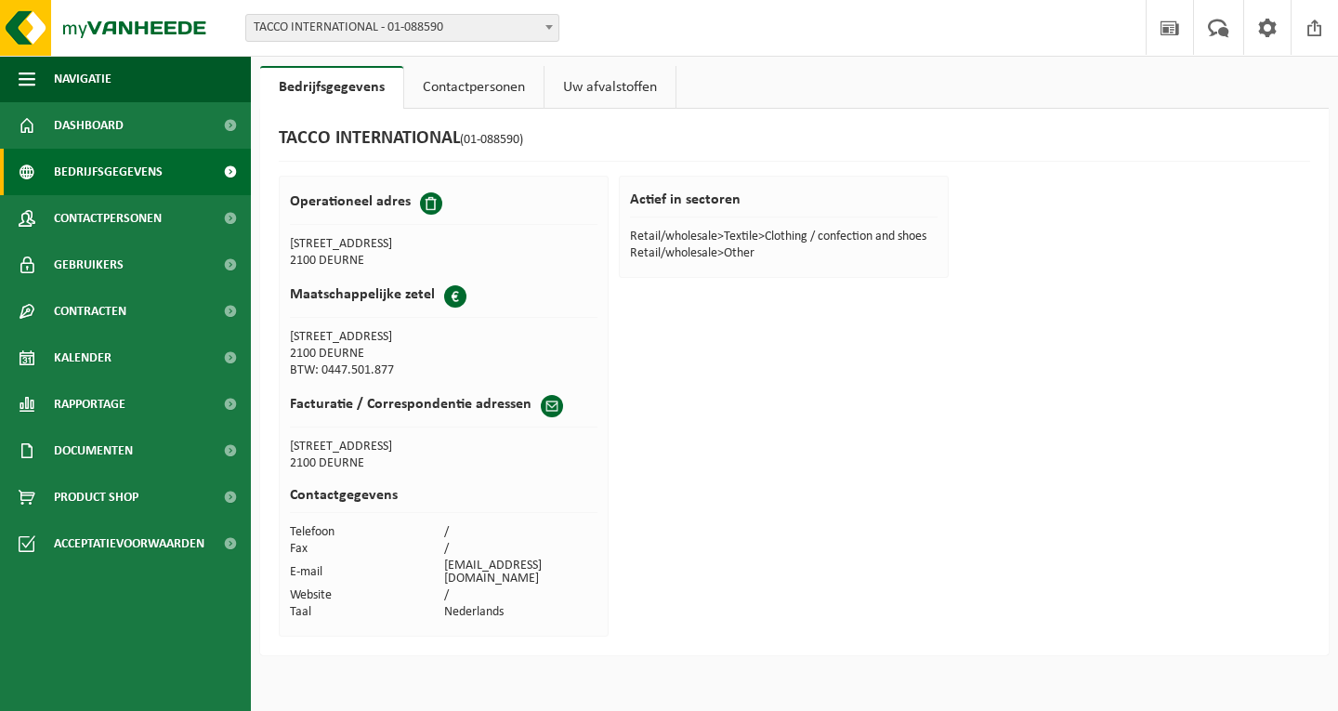
click at [138, 177] on span "Bedrijfsgegevens" at bounding box center [108, 172] width 109 height 46
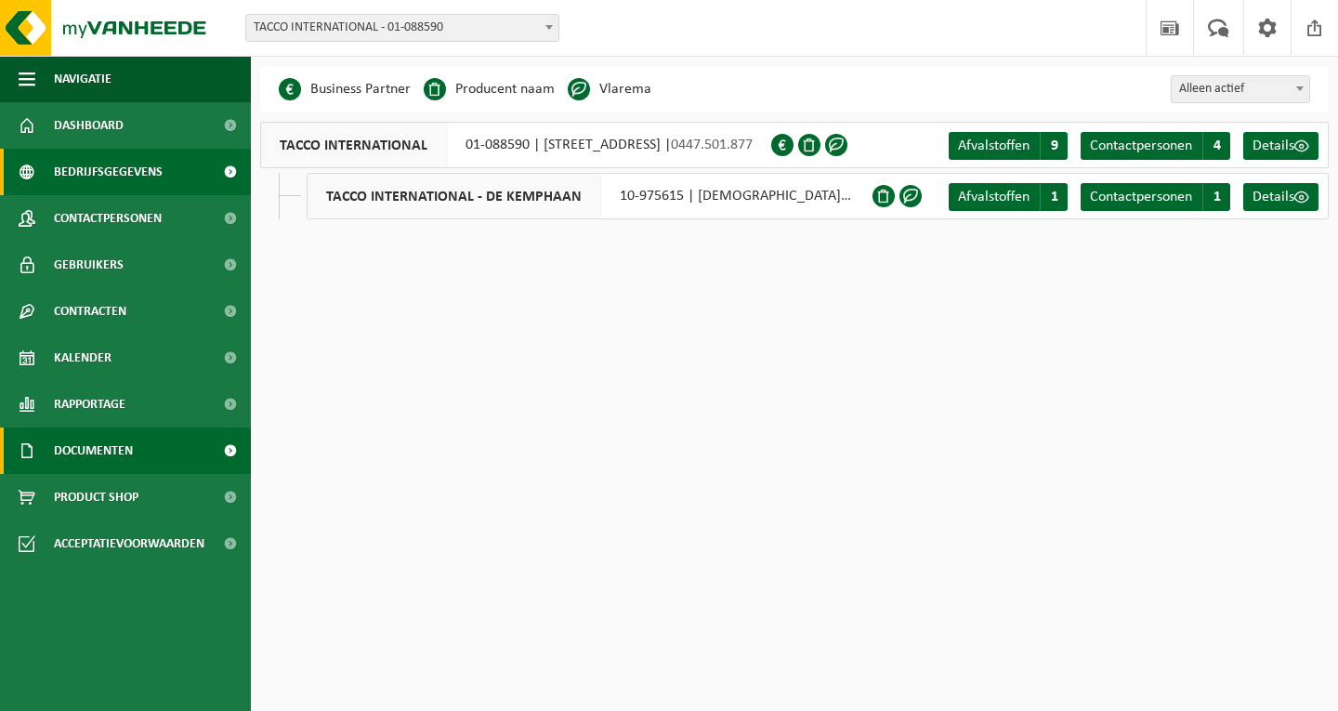
click at [165, 441] on link "Documenten" at bounding box center [125, 451] width 251 height 46
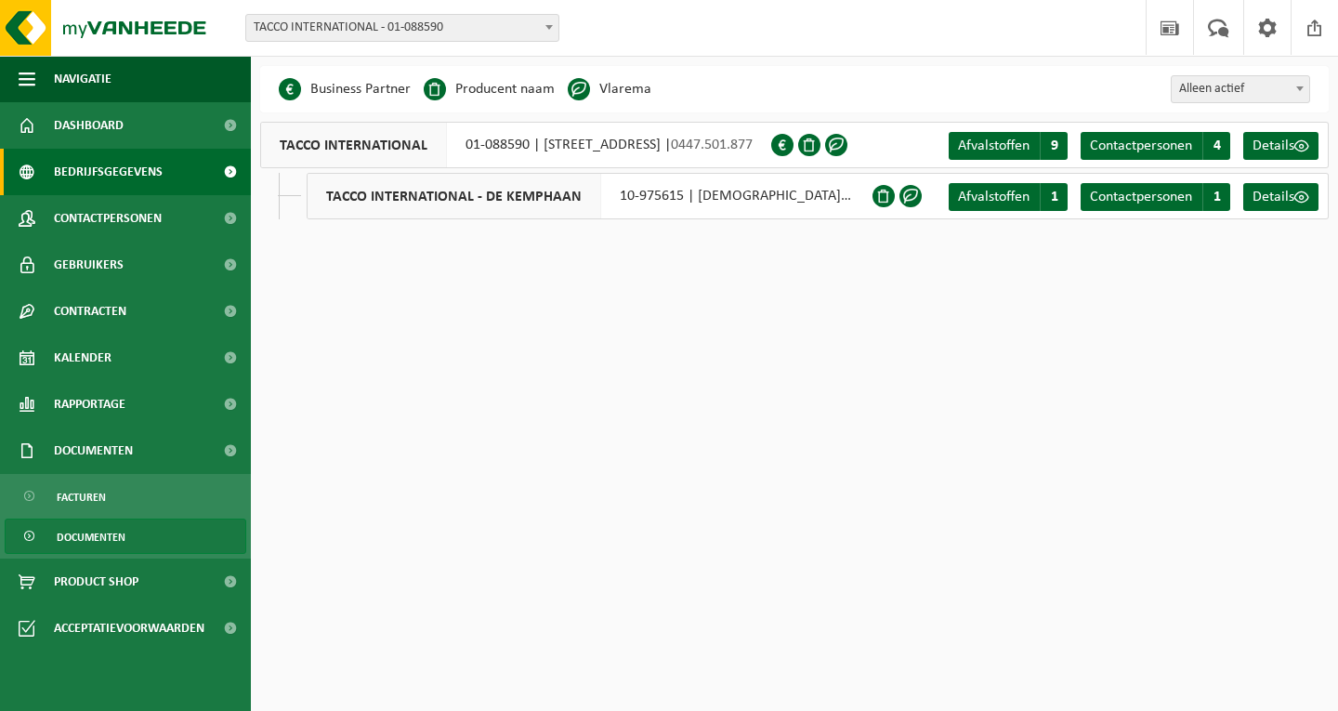
click at [108, 526] on span "Documenten" at bounding box center [91, 537] width 69 height 35
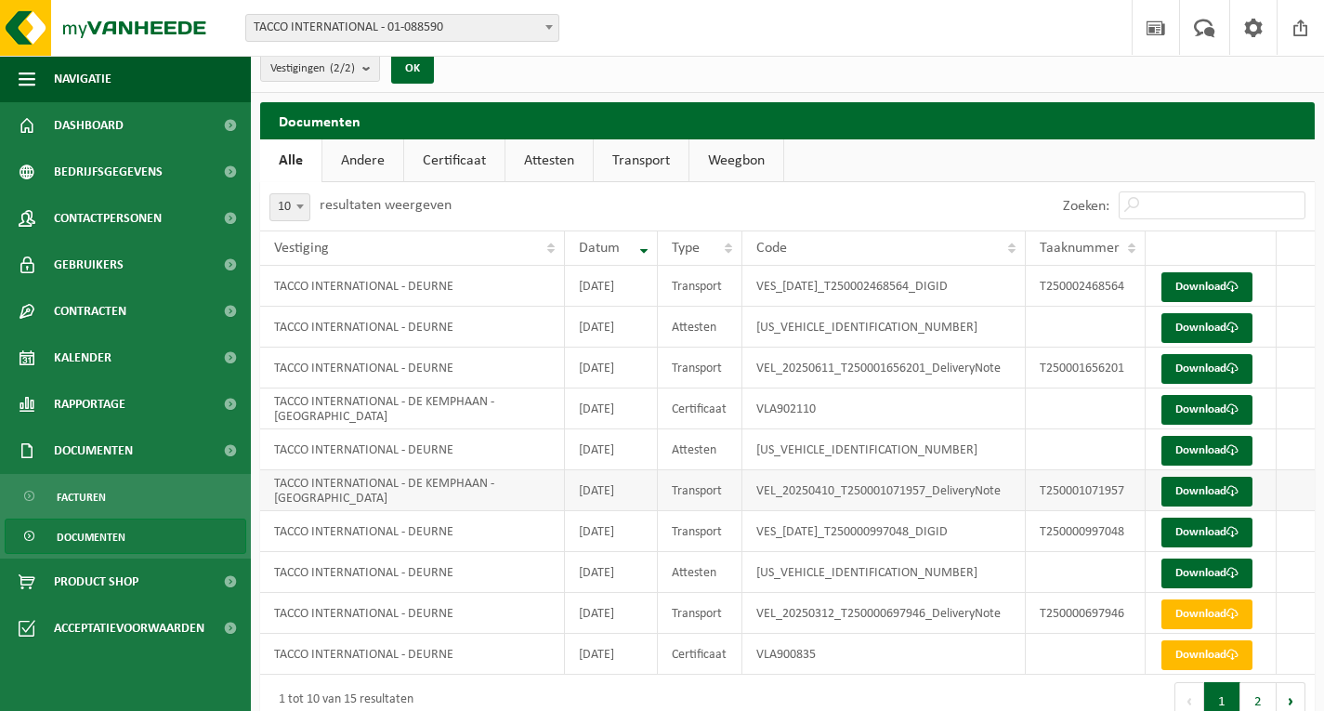
scroll to position [46, 0]
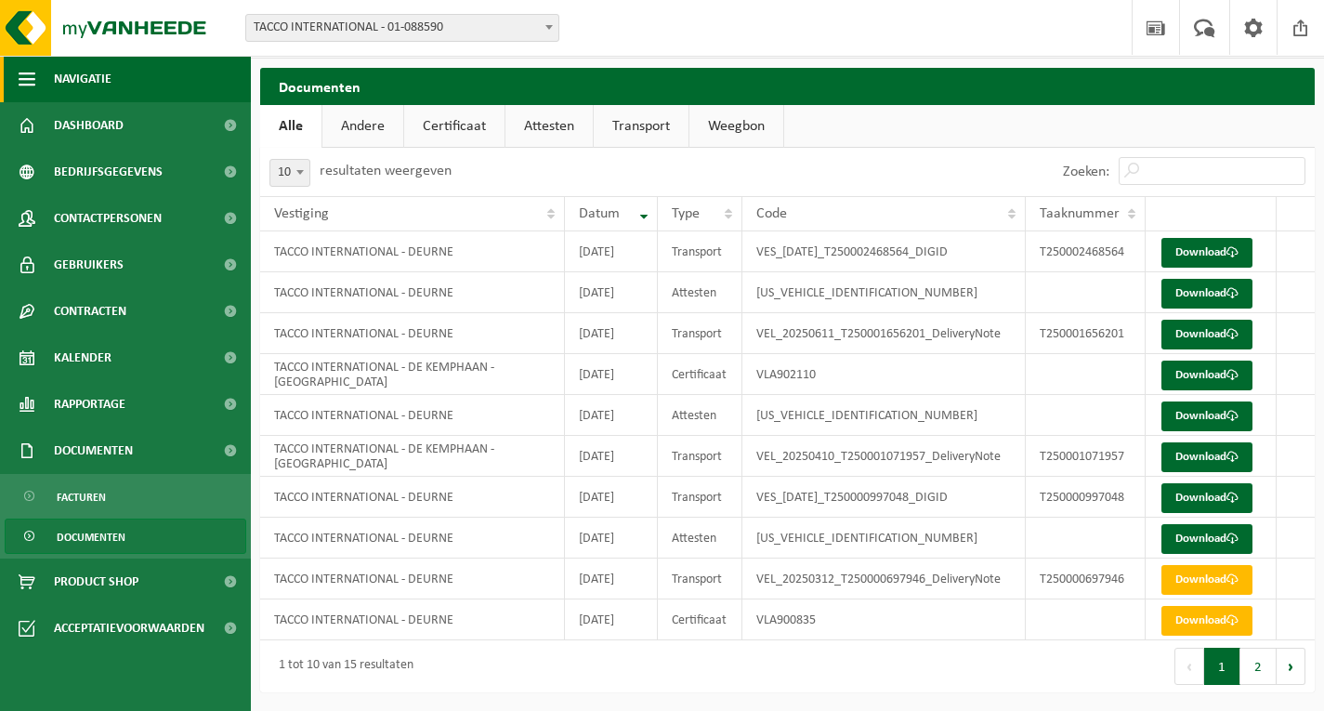
drag, startPoint x: 100, startPoint y: 77, endPoint x: 85, endPoint y: 92, distance: 21.7
click at [99, 84] on span "Navigatie" at bounding box center [83, 79] width 58 height 46
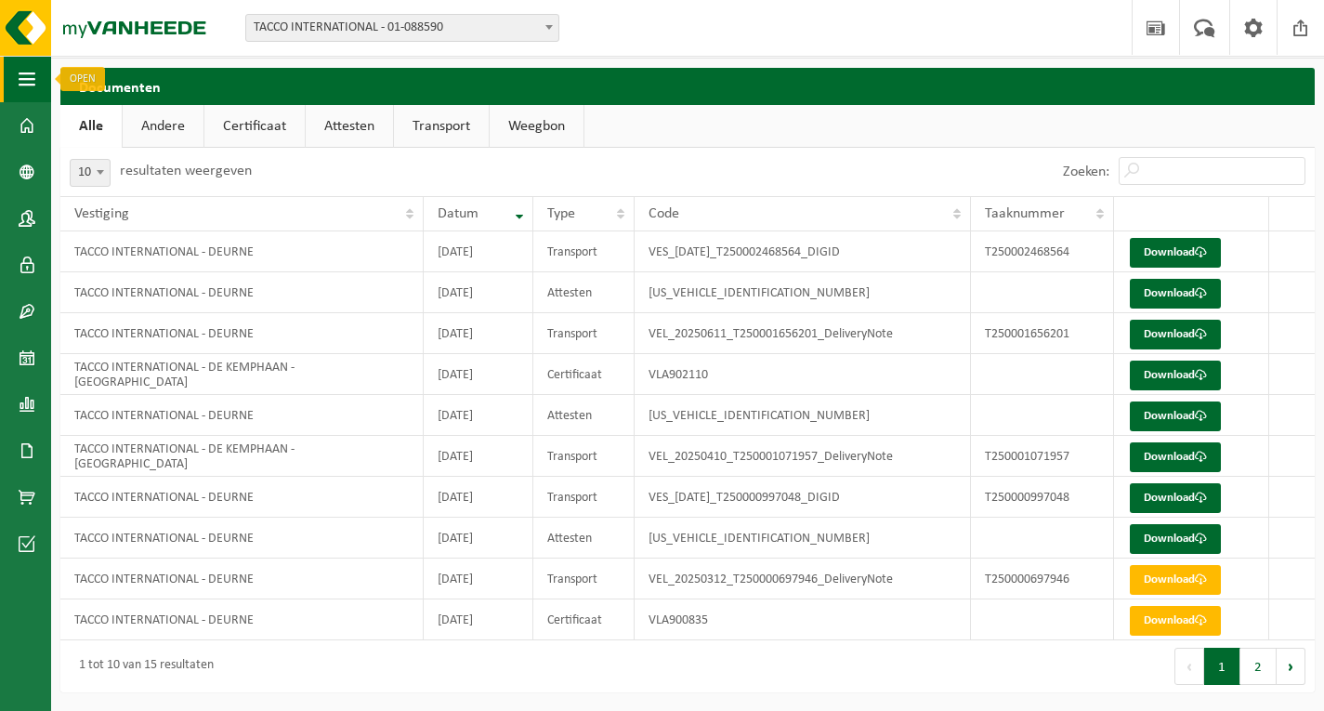
click at [18, 89] on button "Navigatie" at bounding box center [25, 79] width 51 height 46
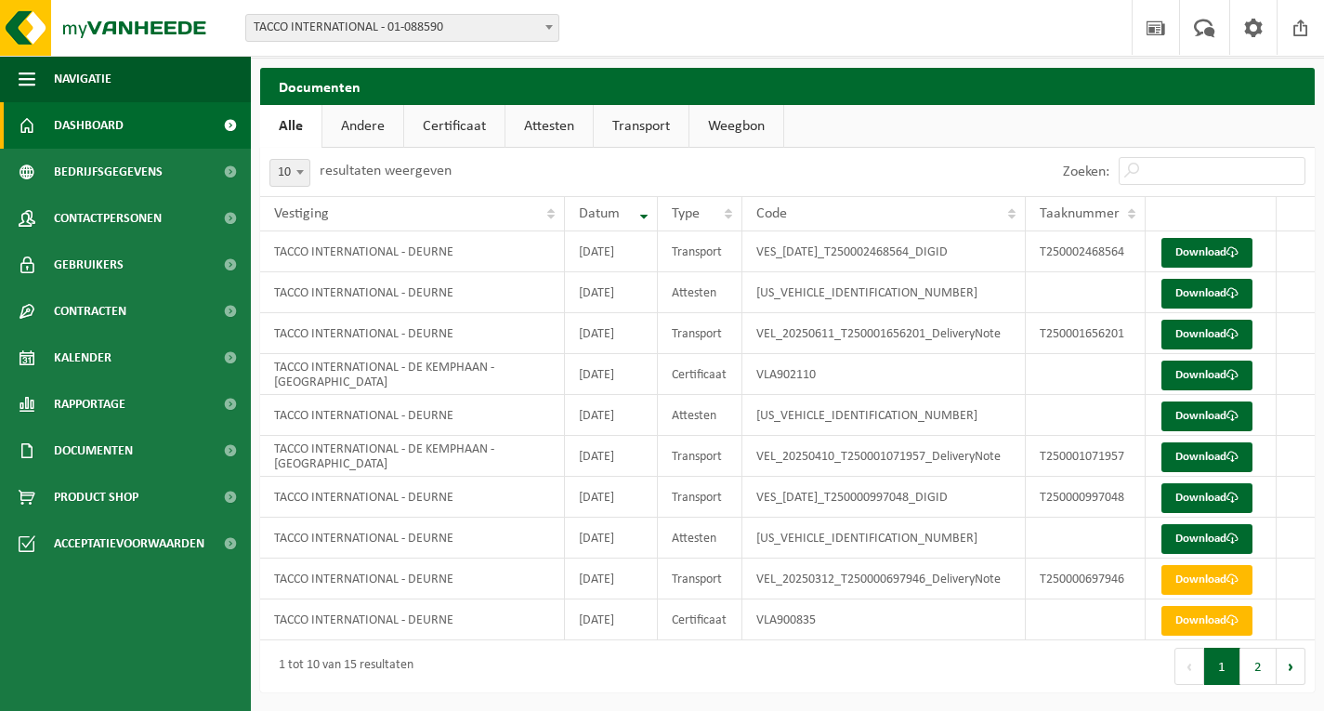
click at [153, 115] on link "Dashboard" at bounding box center [125, 125] width 251 height 46
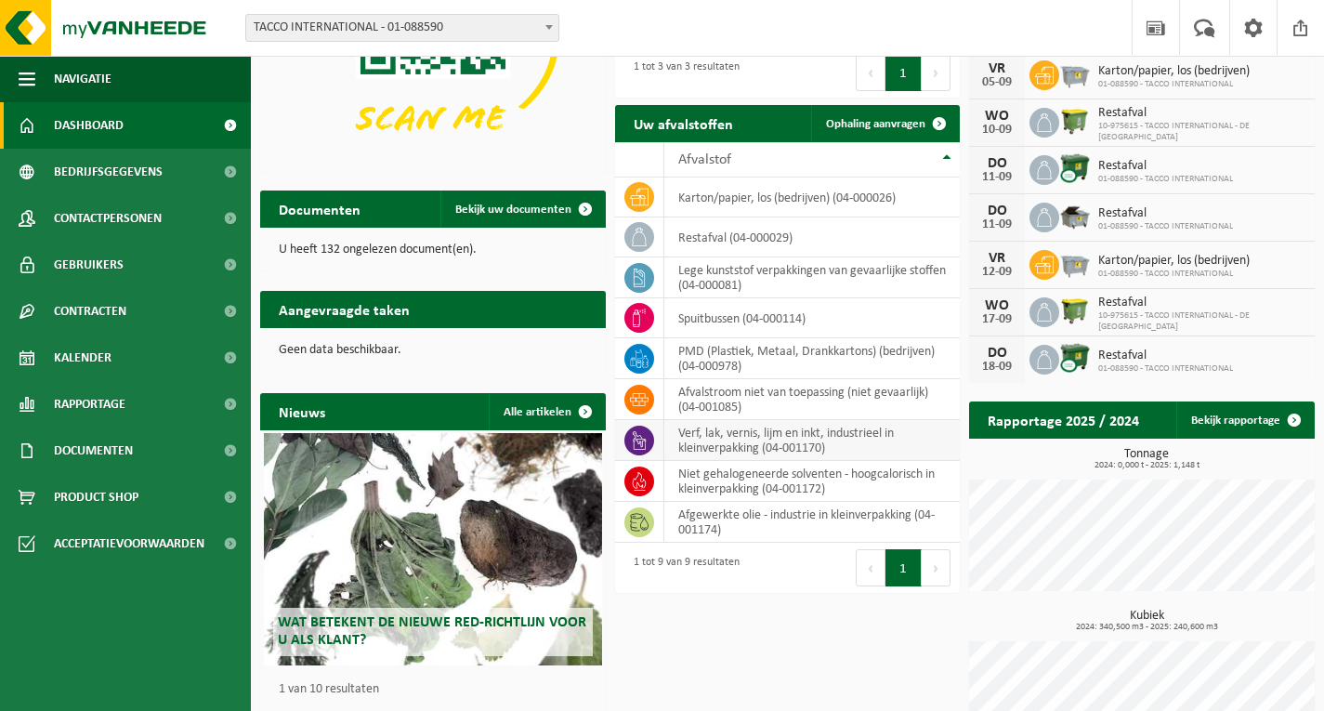
scroll to position [300, 0]
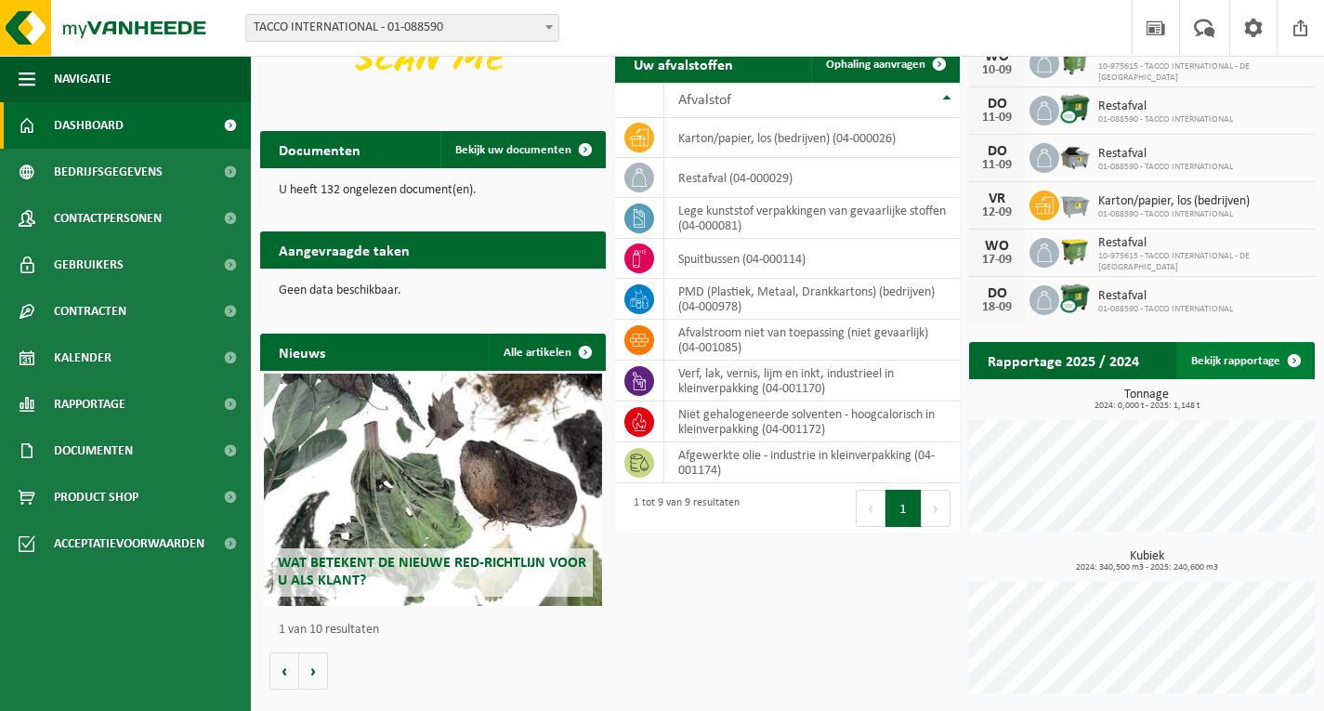
click at [1239, 367] on link "Bekijk rapportage" at bounding box center [1245, 360] width 137 height 37
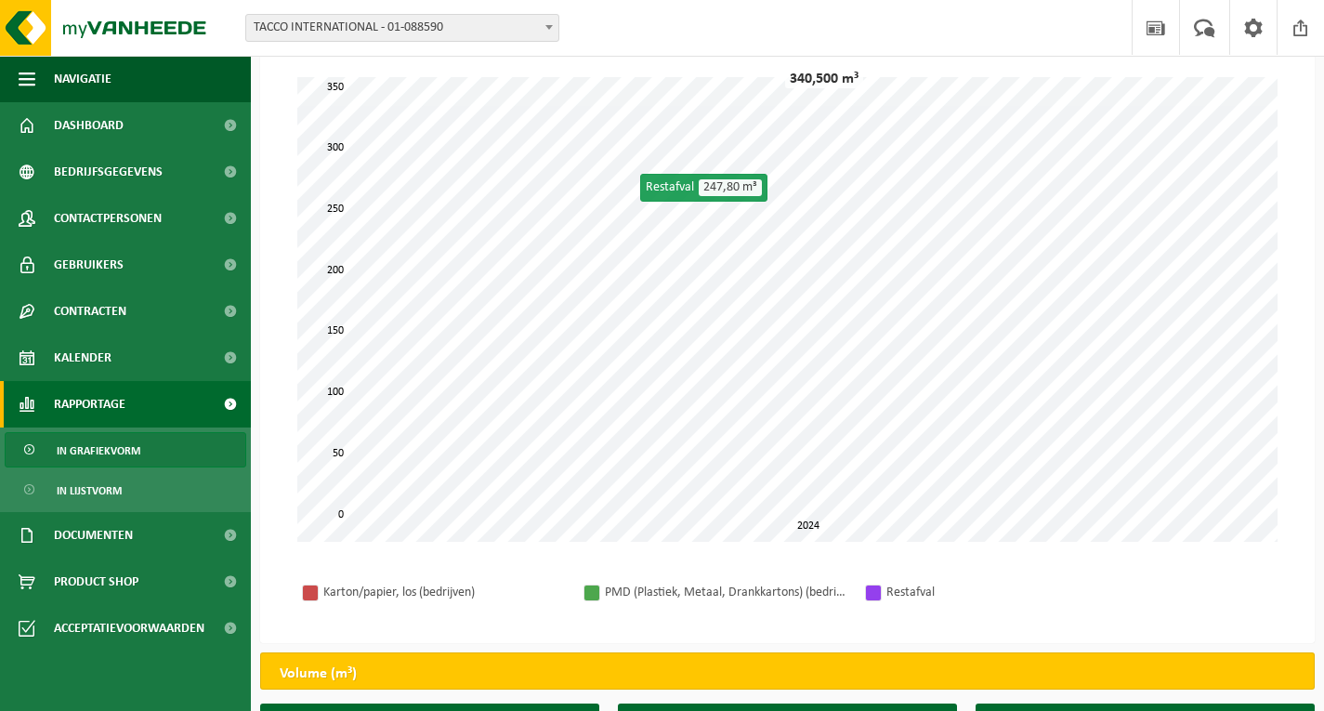
scroll to position [346, 0]
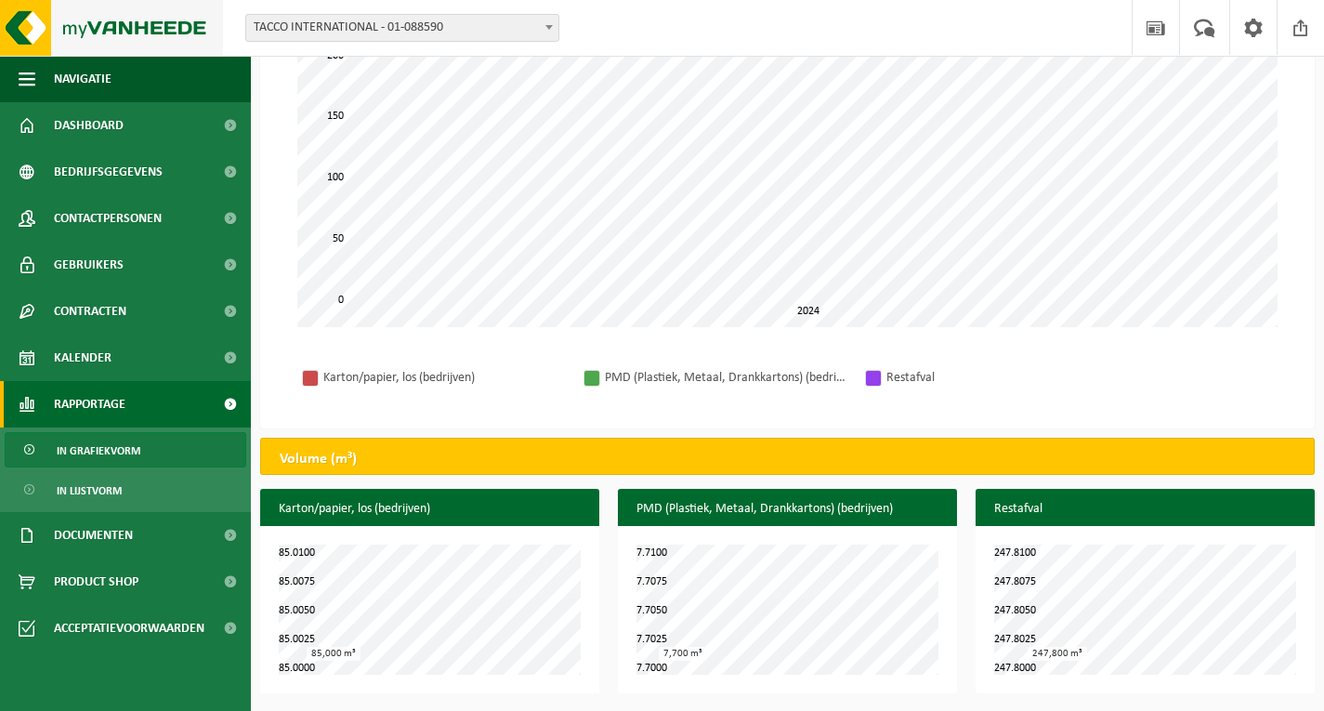
click at [39, 20] on img at bounding box center [111, 28] width 223 height 56
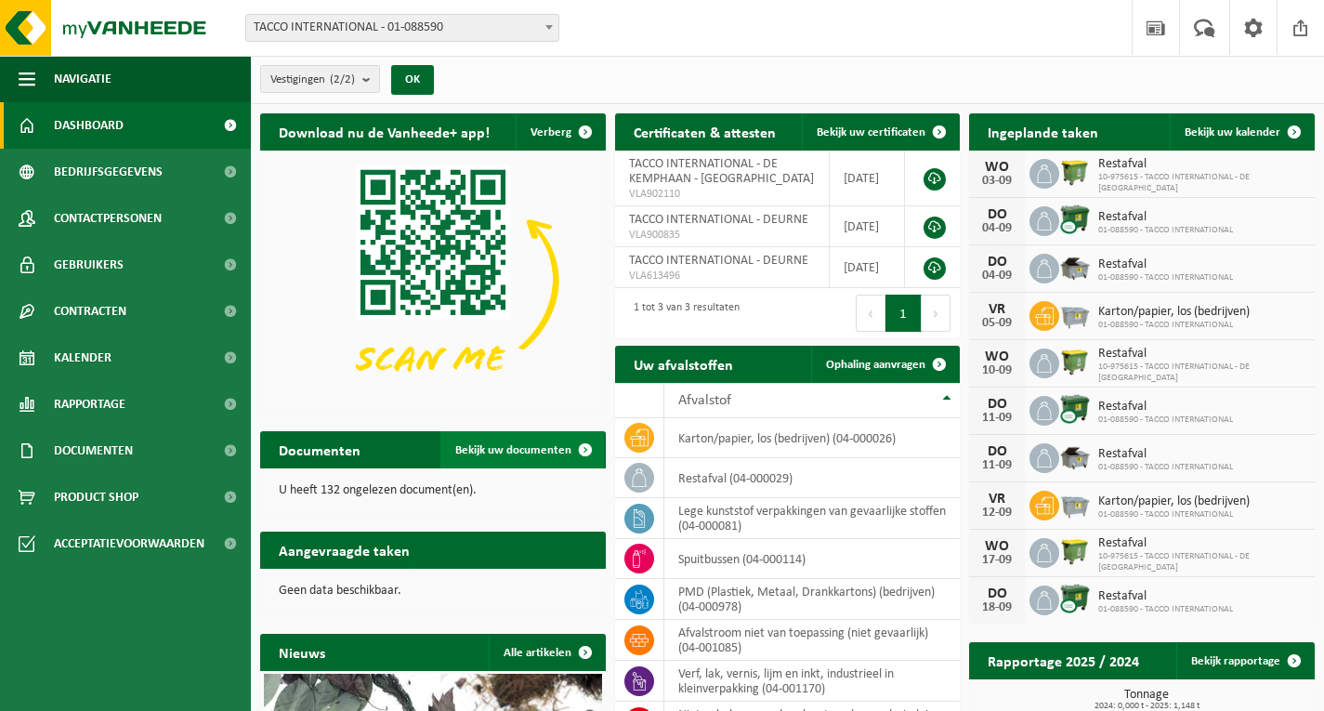
click at [497, 446] on span "Bekijk uw documenten" at bounding box center [513, 450] width 116 height 12
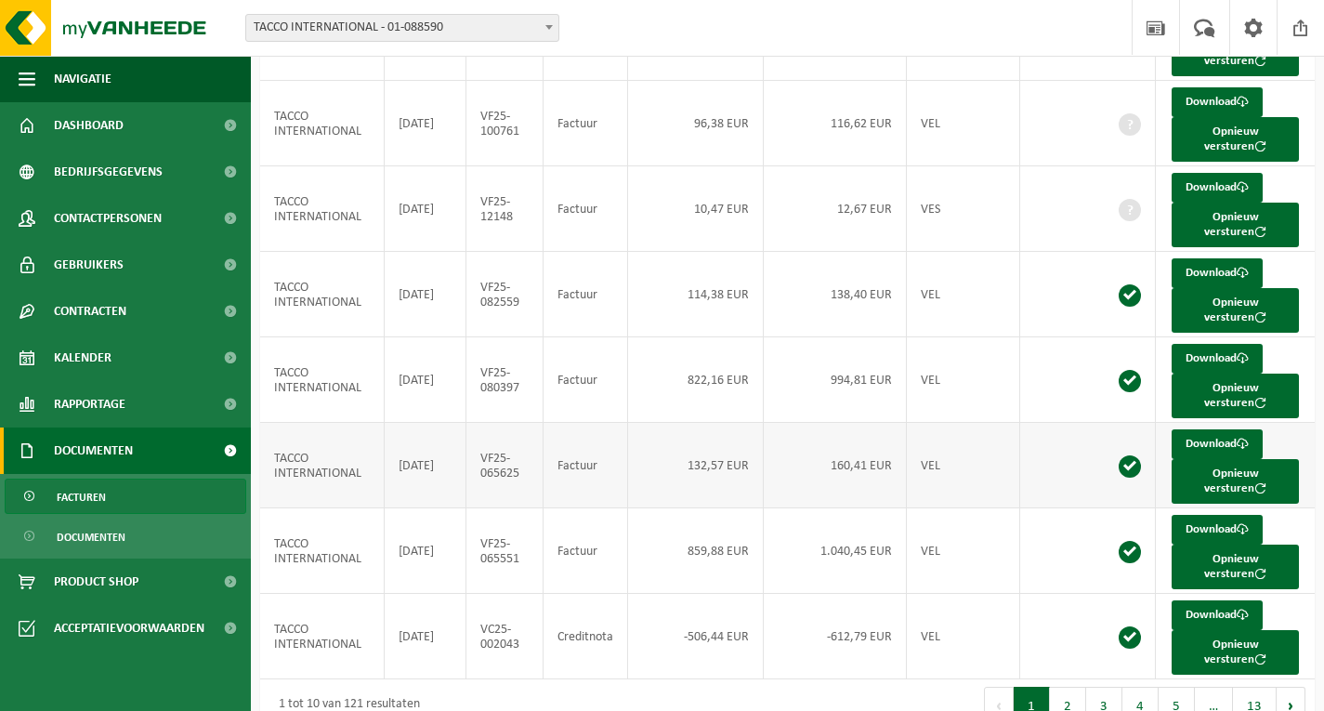
scroll to position [477, 0]
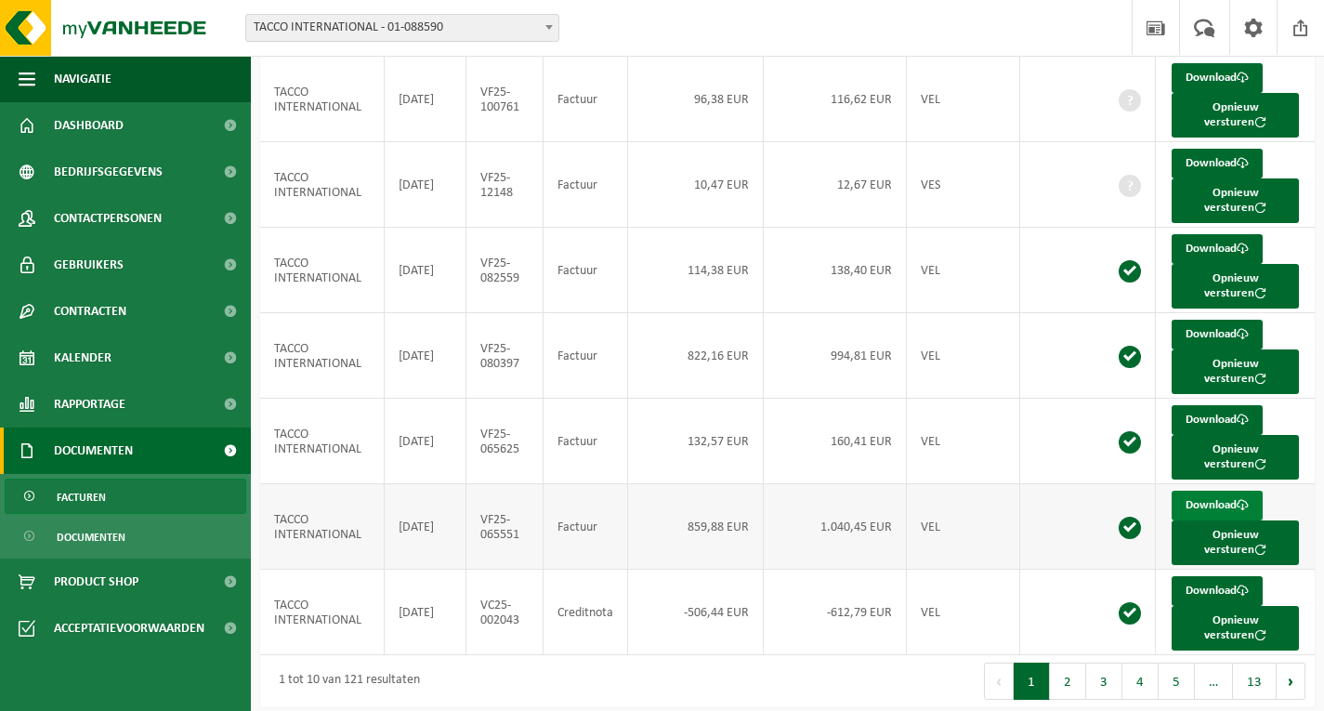
click at [1220, 493] on link "Download" at bounding box center [1217, 506] width 91 height 30
click at [1202, 405] on link "Download" at bounding box center [1217, 420] width 91 height 30
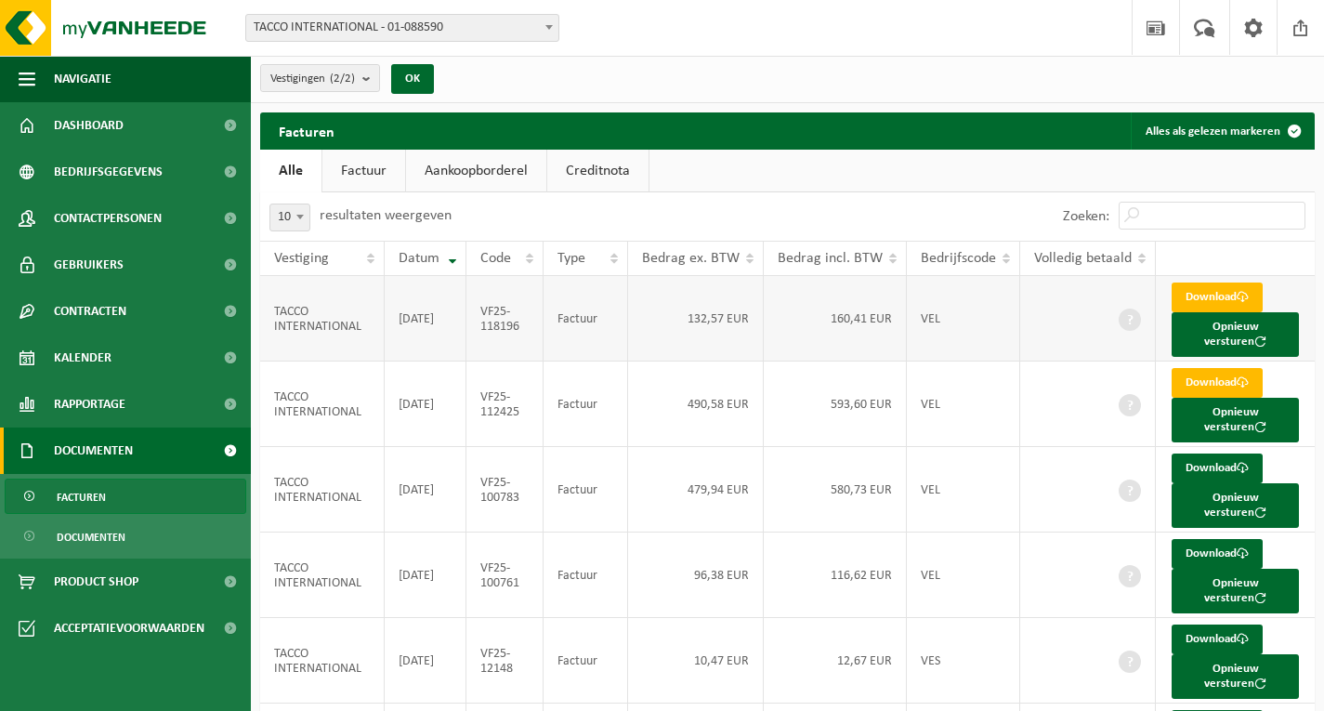
scroll to position [0, 0]
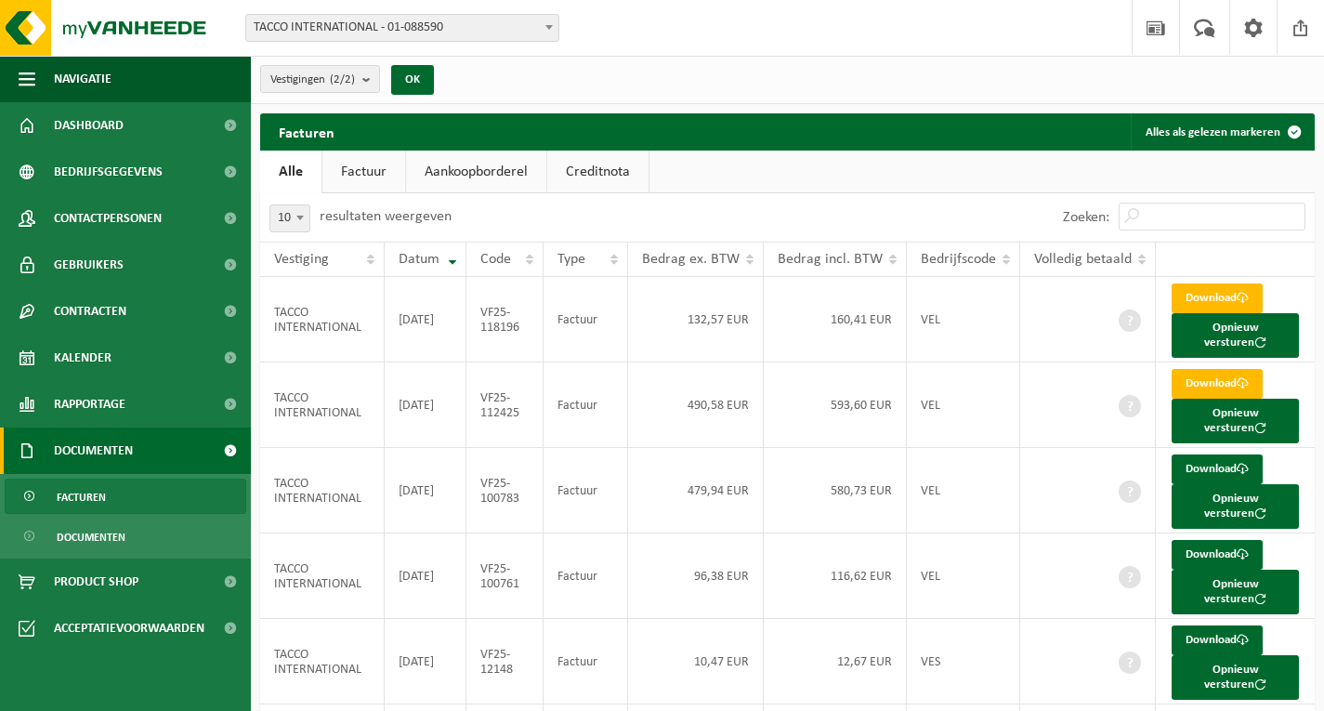
click at [507, 32] on span "TACCO INTERNATIONAL - 01-088590" at bounding box center [402, 28] width 312 height 26
click at [525, 20] on span "TACCO INTERNATIONAL - 01-088590" at bounding box center [402, 28] width 312 height 26
click at [139, 112] on link "Dashboard" at bounding box center [125, 125] width 251 height 46
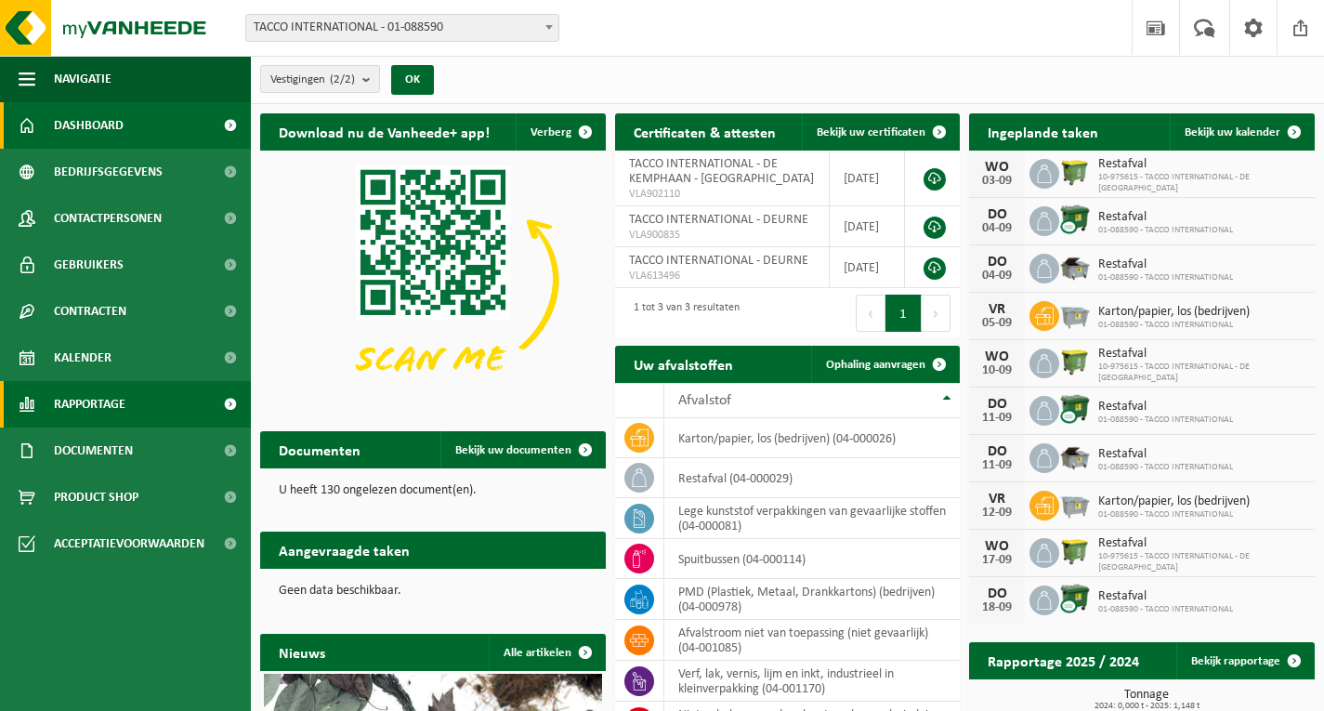
click at [183, 406] on link "Rapportage" at bounding box center [125, 404] width 251 height 46
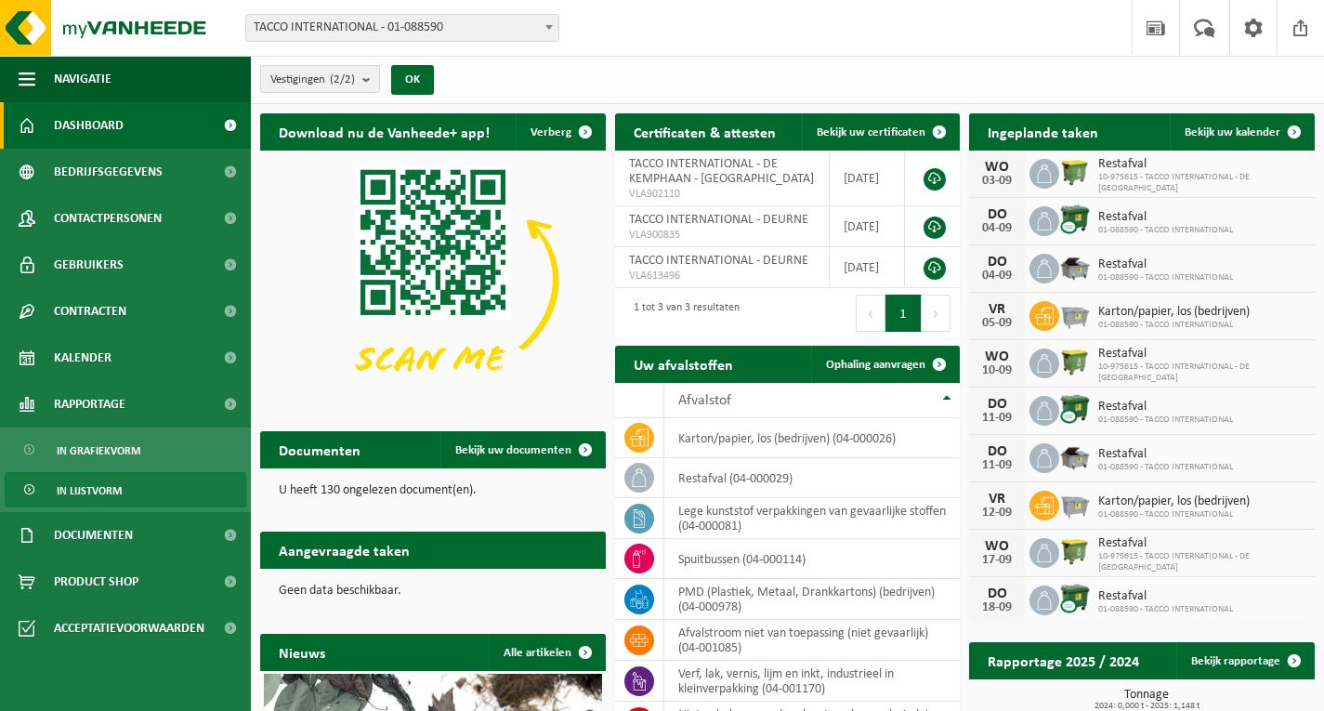
click at [153, 486] on link "In lijstvorm" at bounding box center [126, 489] width 242 height 35
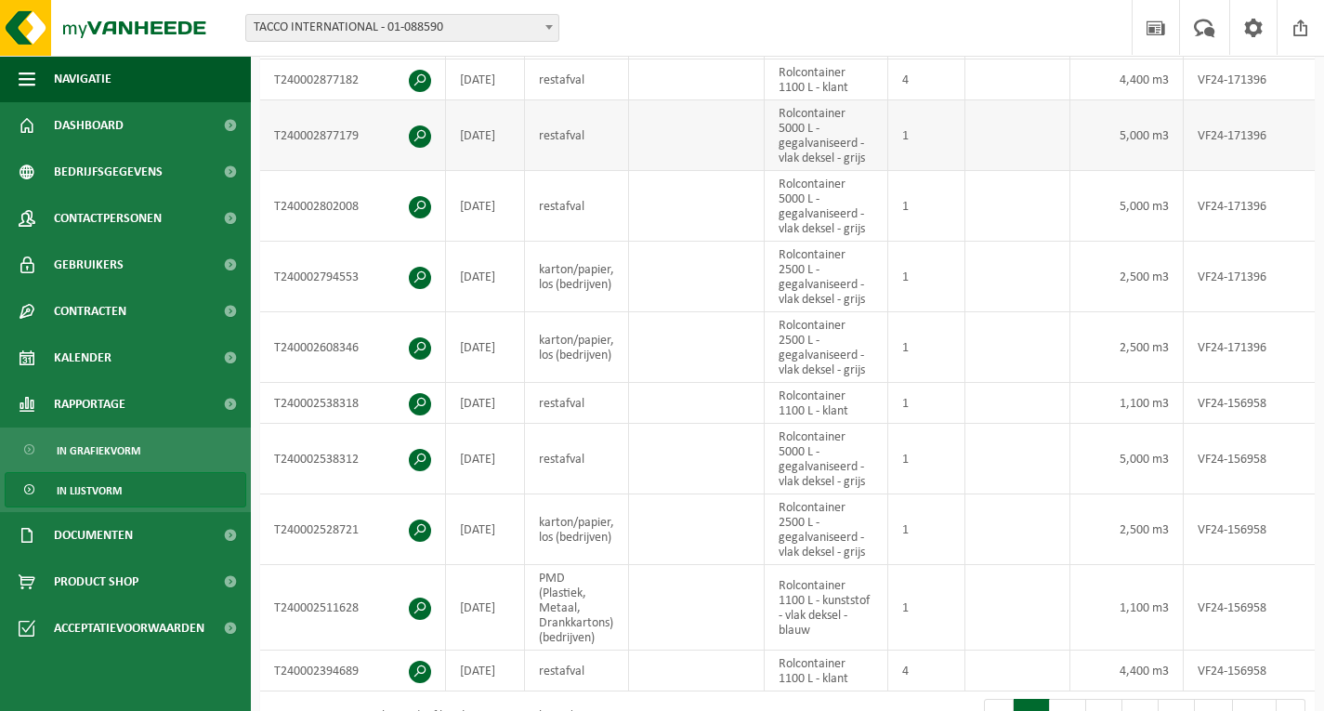
scroll to position [322, 0]
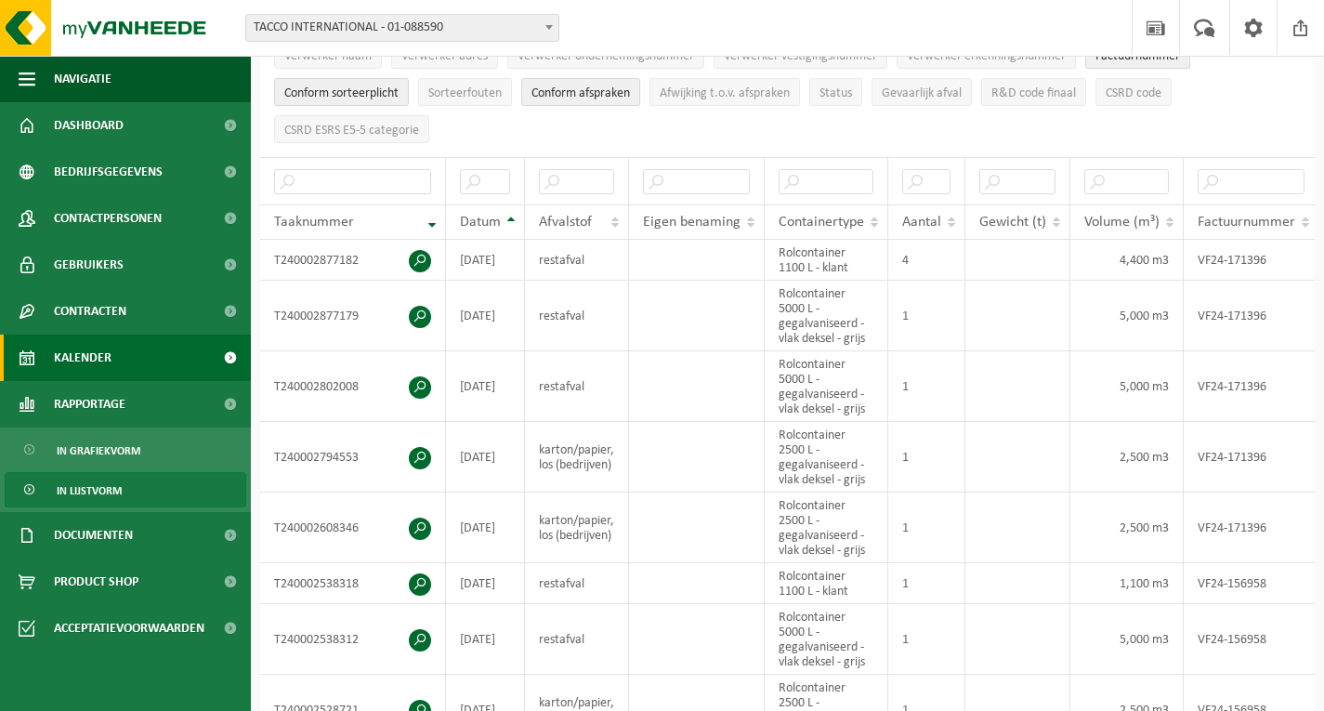
click at [169, 355] on link "Kalender" at bounding box center [125, 358] width 251 height 46
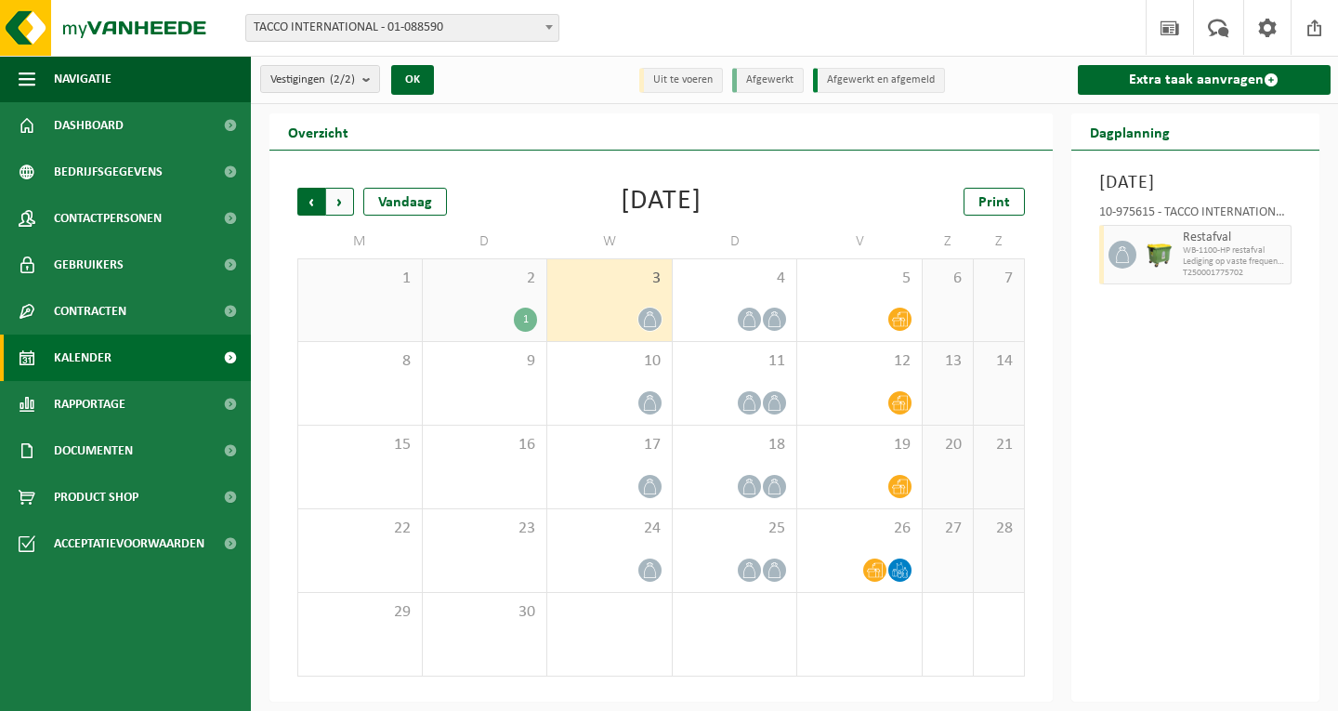
click at [349, 204] on span "Volgende" at bounding box center [340, 202] width 28 height 28
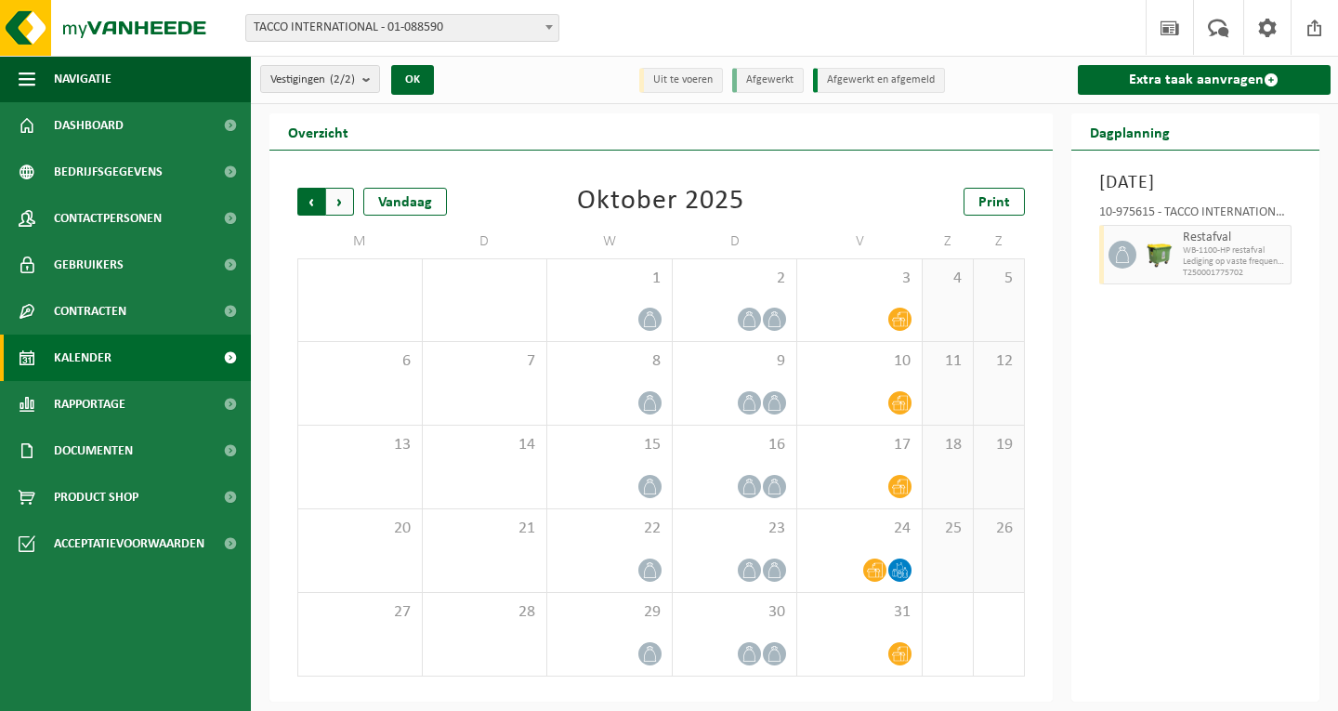
click at [348, 203] on span "Volgende" at bounding box center [340, 202] width 28 height 28
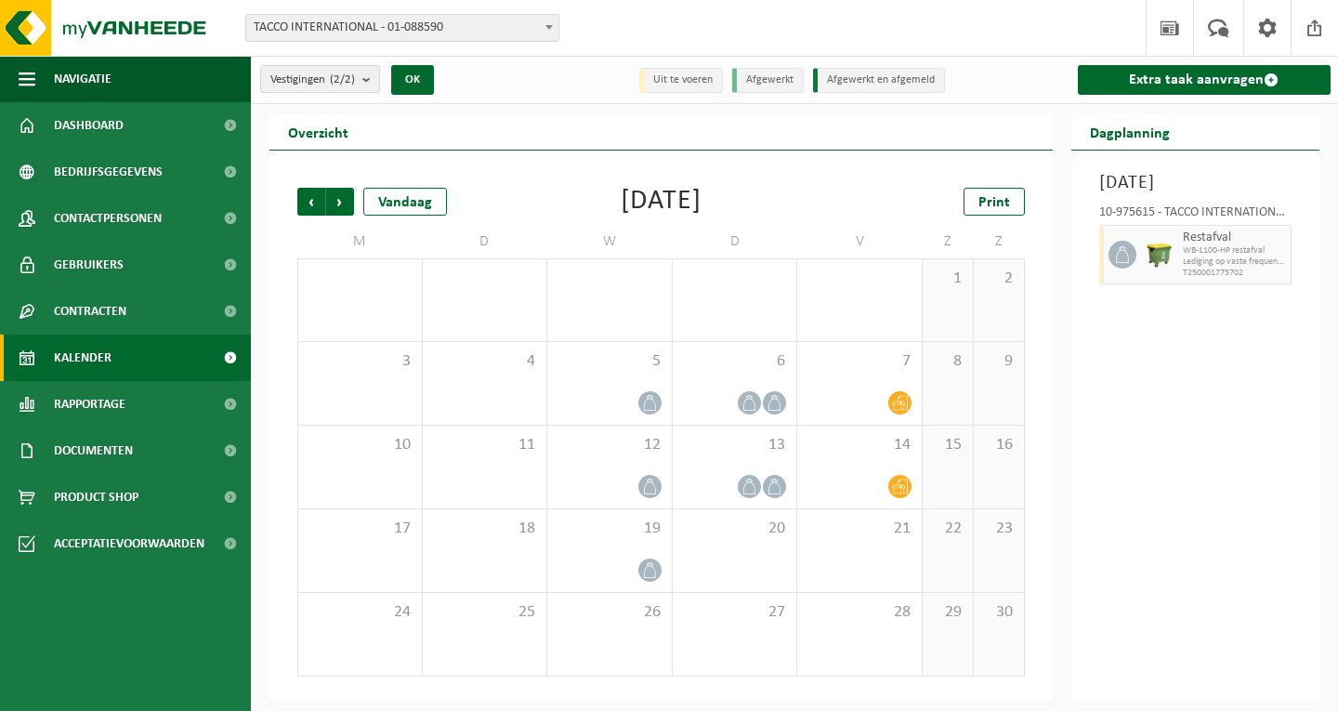
click at [348, 203] on span "Volgende" at bounding box center [340, 202] width 28 height 28
click at [309, 204] on span "Vorige" at bounding box center [311, 202] width 28 height 28
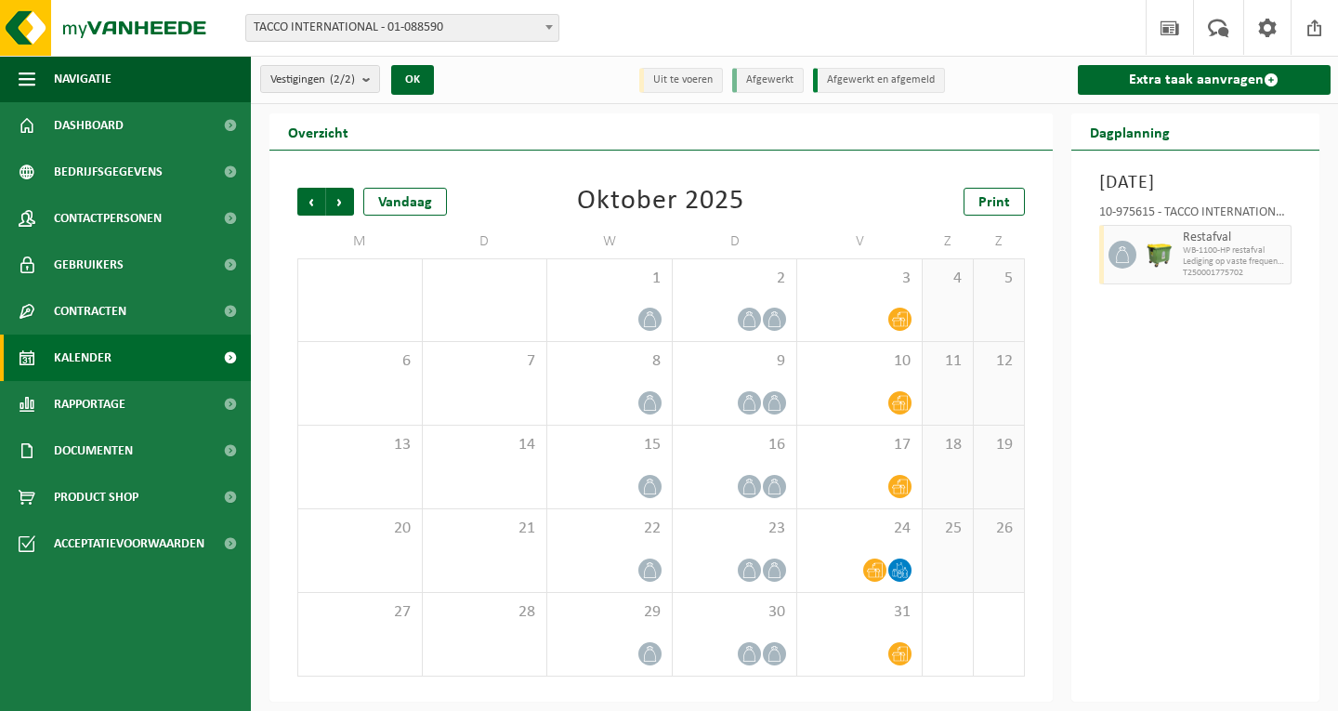
click at [309, 204] on span "Vorige" at bounding box center [311, 202] width 28 height 28
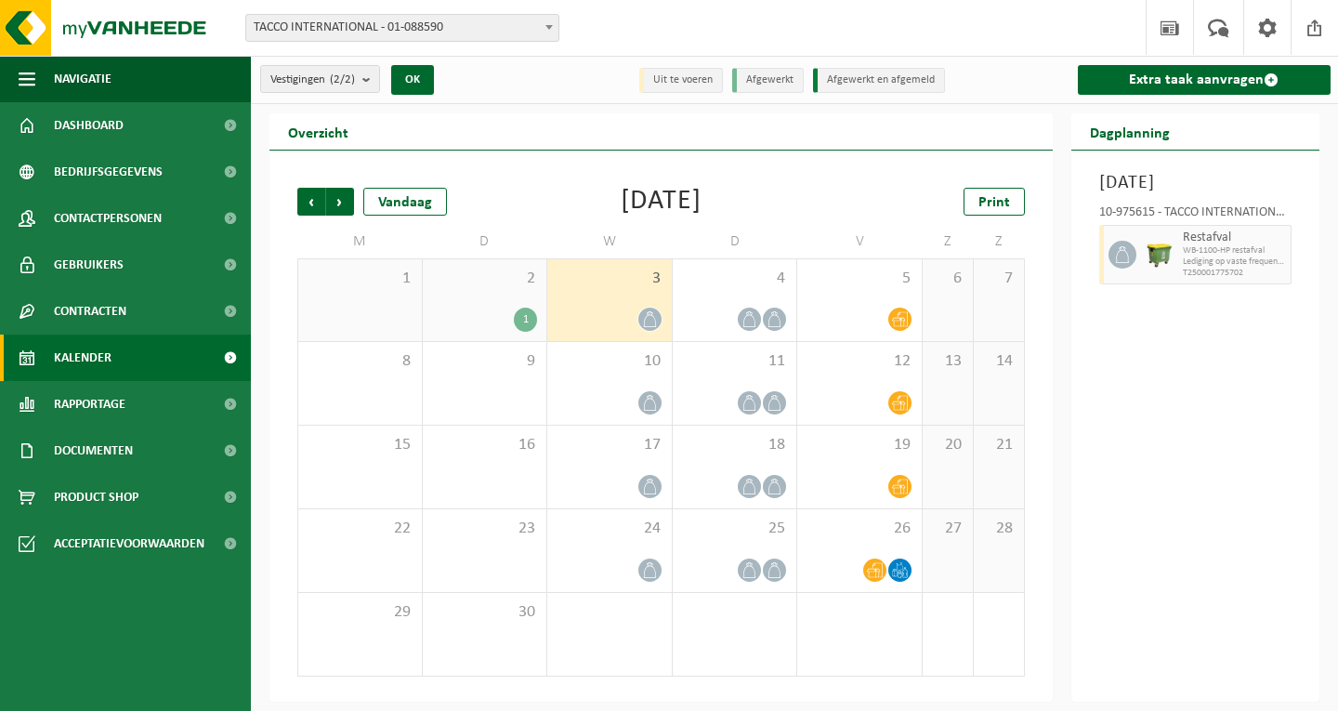
click at [309, 204] on span "Vorige" at bounding box center [311, 202] width 28 height 28
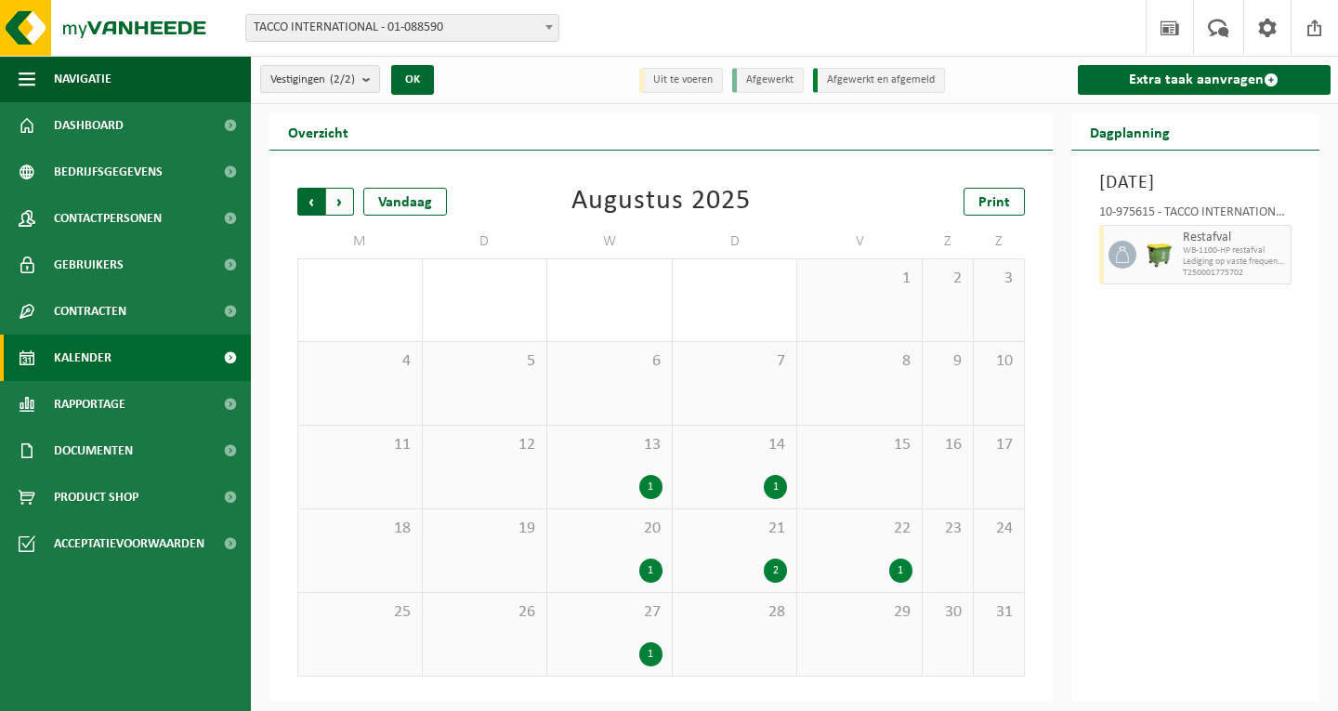
click at [350, 204] on span "Volgende" at bounding box center [340, 202] width 28 height 28
